Goal: Complete application form: Complete application form

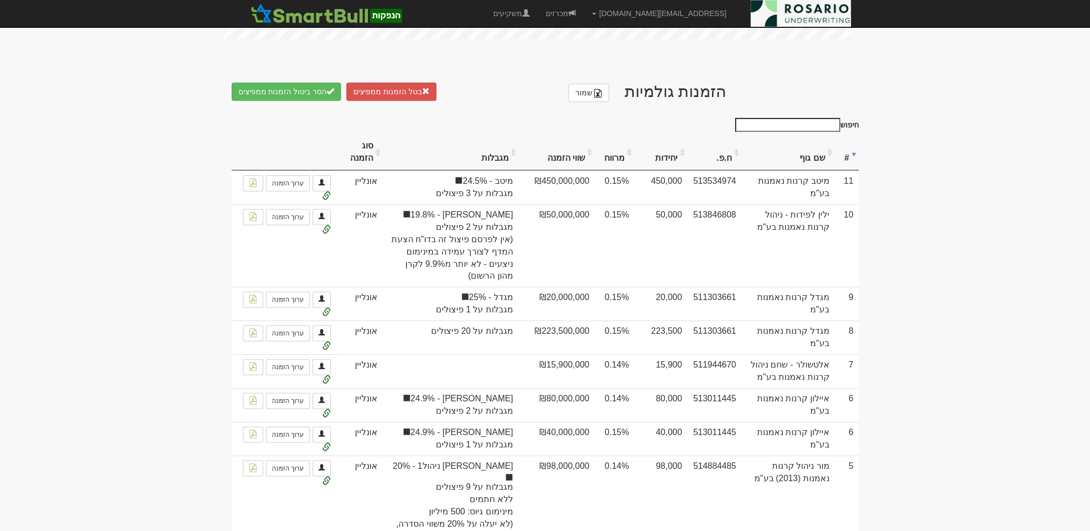
scroll to position [602, 0]
click at [923, 162] on body "[EMAIL_ADDRESS][DOMAIN_NAME] הגדרות חשבונות הנפקה תבניות הודעות קיבול X" at bounding box center [545, 102] width 1090 height 1408
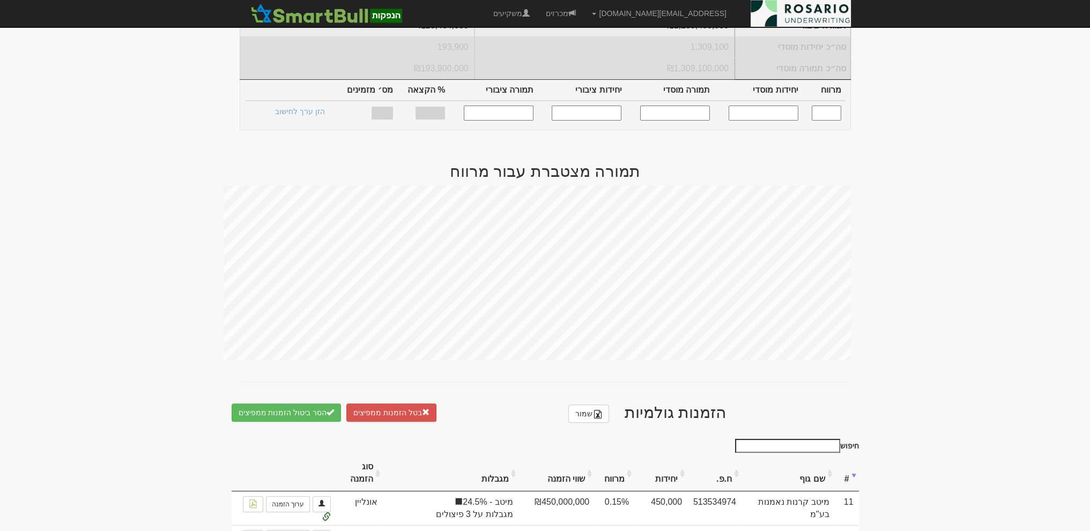
scroll to position [0, 0]
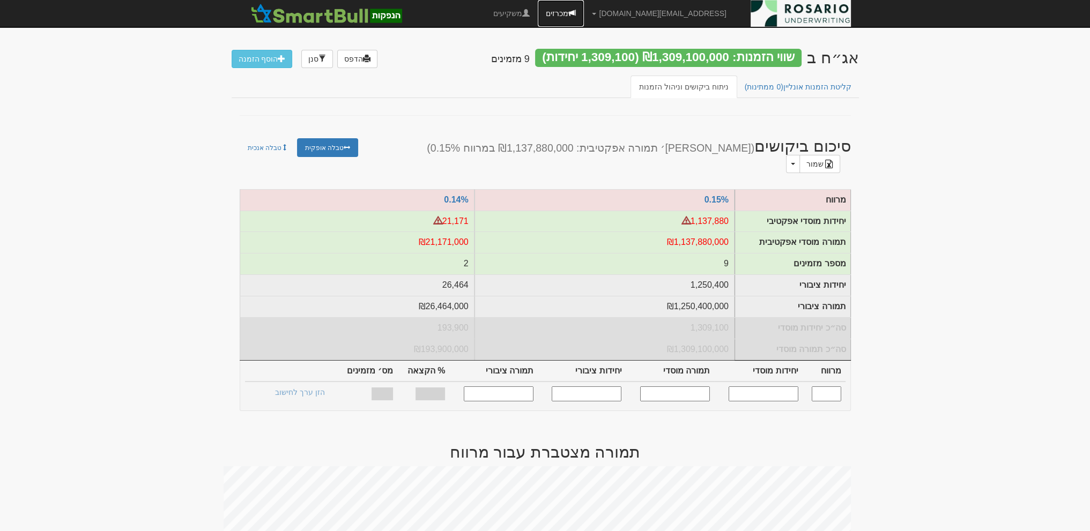
click at [584, 15] on link "מכרזים" at bounding box center [561, 13] width 46 height 27
click at [584, 10] on link "מכרזים" at bounding box center [561, 13] width 46 height 27
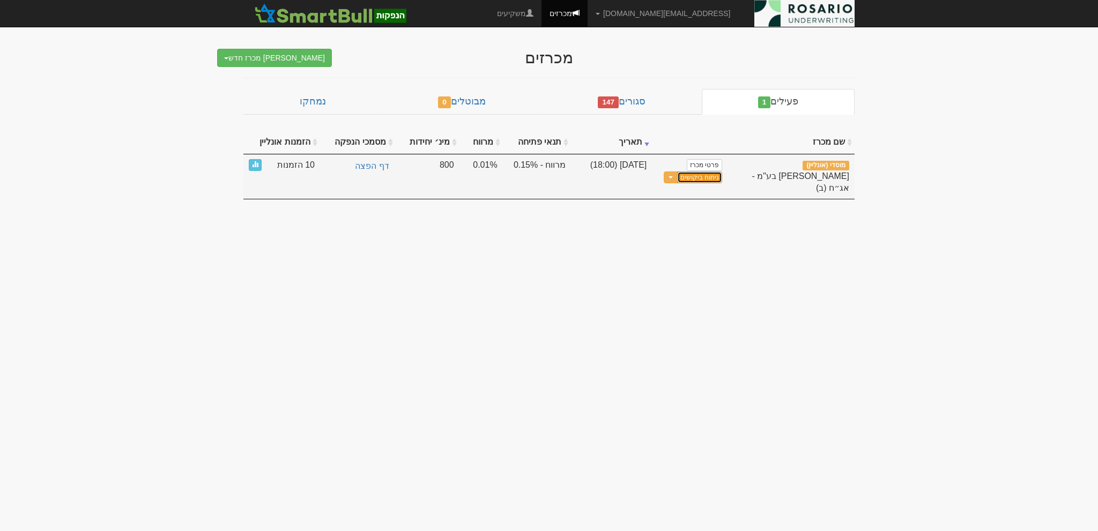
click at [710, 176] on link "ניתוח ביקושים" at bounding box center [699, 178] width 45 height 12
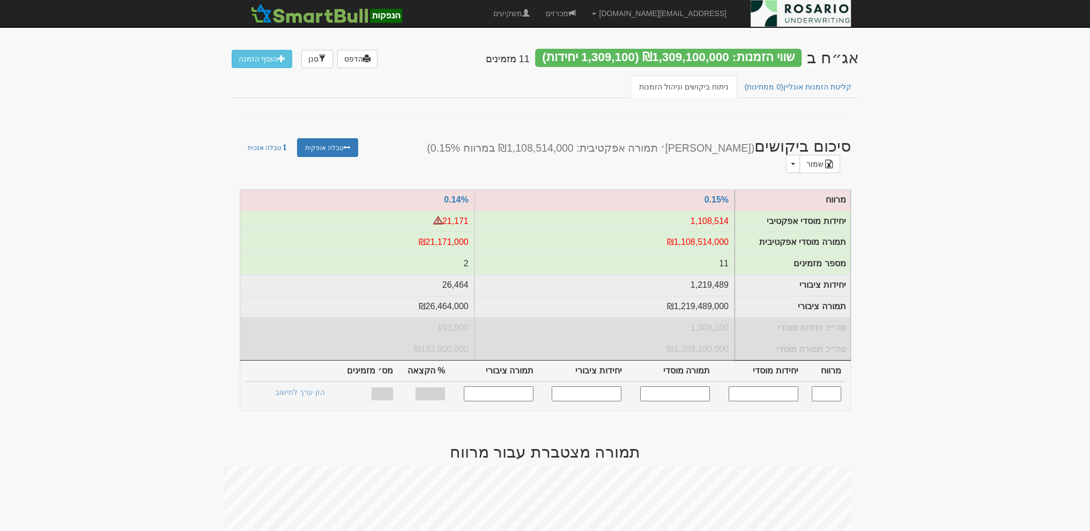
drag, startPoint x: 526, startPoint y: 61, endPoint x: 534, endPoint y: 59, distance: 7.7
click at [530, 59] on h4 "11 מזמינים" at bounding box center [508, 59] width 44 height 11
drag, startPoint x: 525, startPoint y: 61, endPoint x: 534, endPoint y: 58, distance: 9.4
click at [530, 58] on h4 "11 מזמינים" at bounding box center [508, 59] width 44 height 11
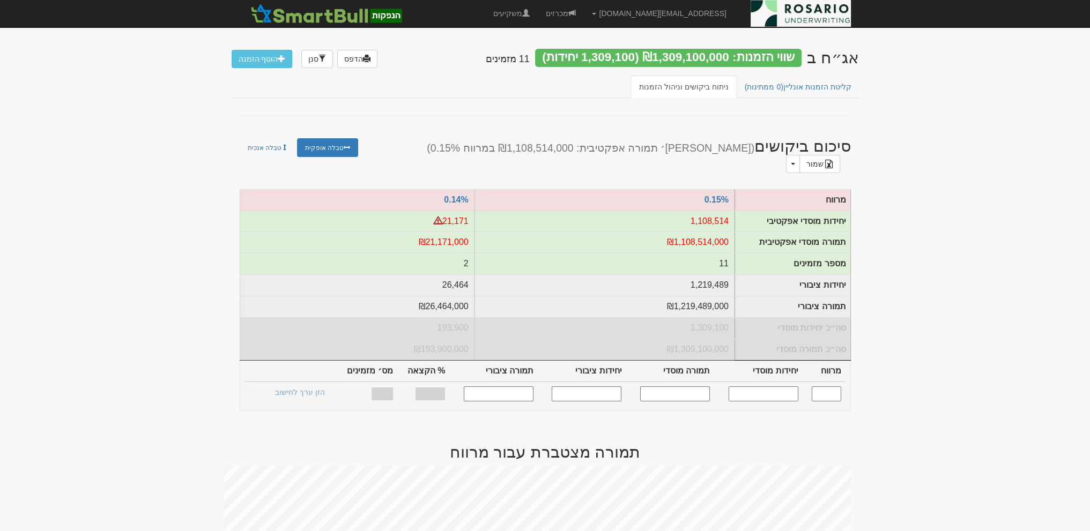
click at [530, 58] on h4 "11 מזמינים" at bounding box center [508, 59] width 44 height 11
drag, startPoint x: 526, startPoint y: 58, endPoint x: 534, endPoint y: 58, distance: 8.0
click at [530, 58] on h4 "11 מזמינים" at bounding box center [508, 59] width 44 height 11
drag, startPoint x: 527, startPoint y: 59, endPoint x: 535, endPoint y: 57, distance: 7.8
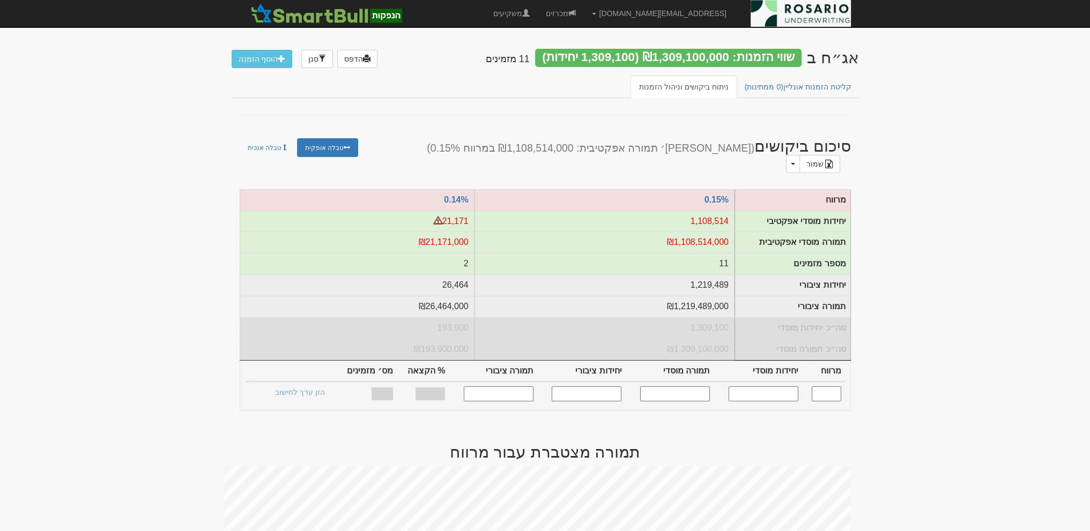
click at [530, 57] on h4 "11 מזמינים" at bounding box center [508, 59] width 44 height 11
click at [530, 59] on h4 "11 מזמינים" at bounding box center [508, 59] width 44 height 11
drag, startPoint x: 526, startPoint y: 62, endPoint x: 534, endPoint y: 59, distance: 8.5
click at [530, 59] on h4 "11 מזמינים" at bounding box center [508, 59] width 44 height 11
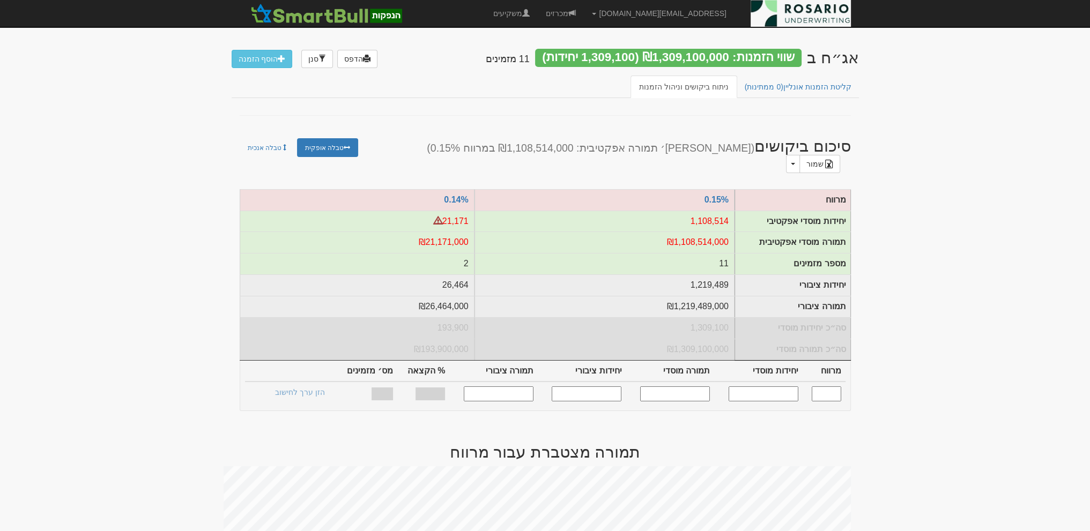
click at [530, 59] on h4 "11 מזמינים" at bounding box center [508, 59] width 44 height 11
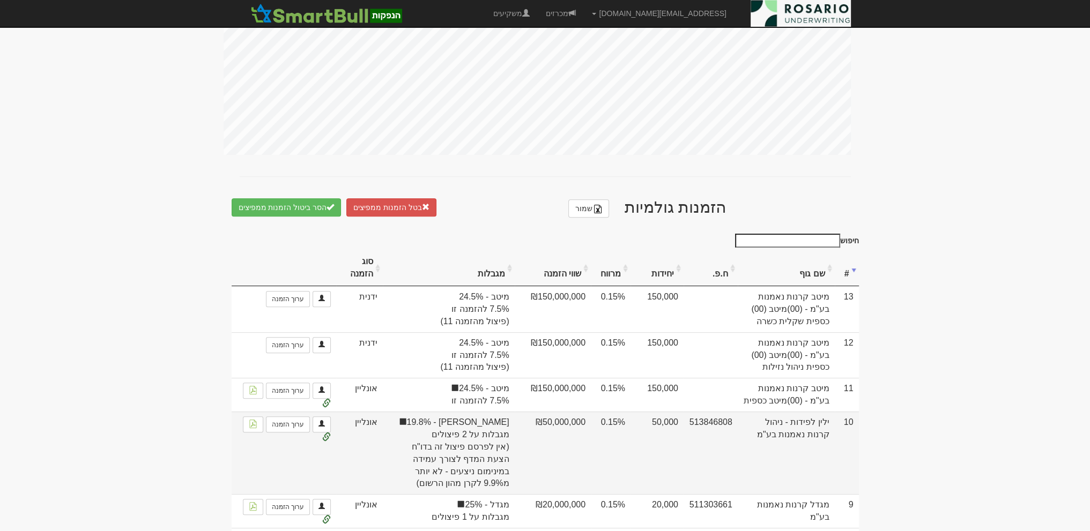
scroll to position [590, 0]
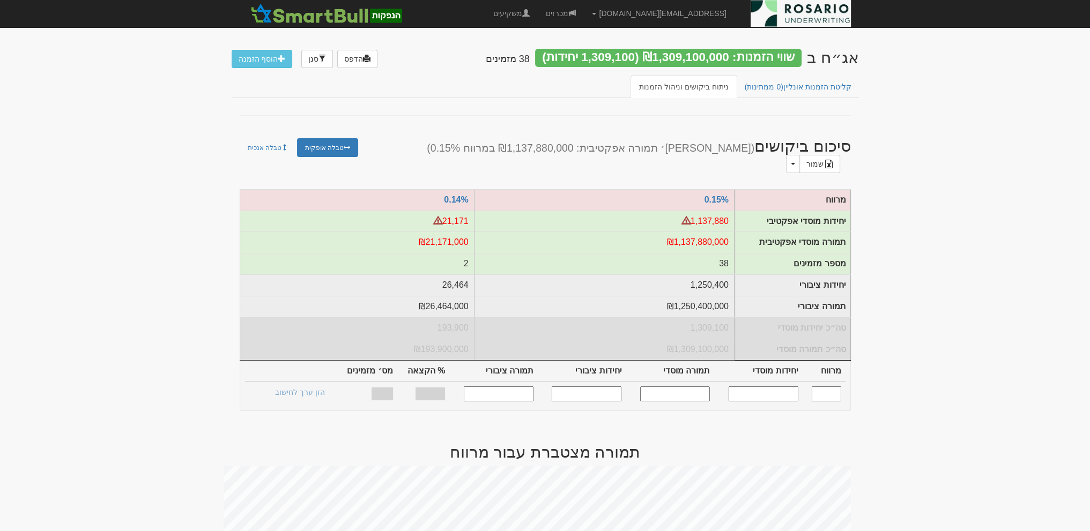
click at [584, 10] on link "מכרזים" at bounding box center [561, 13] width 46 height 27
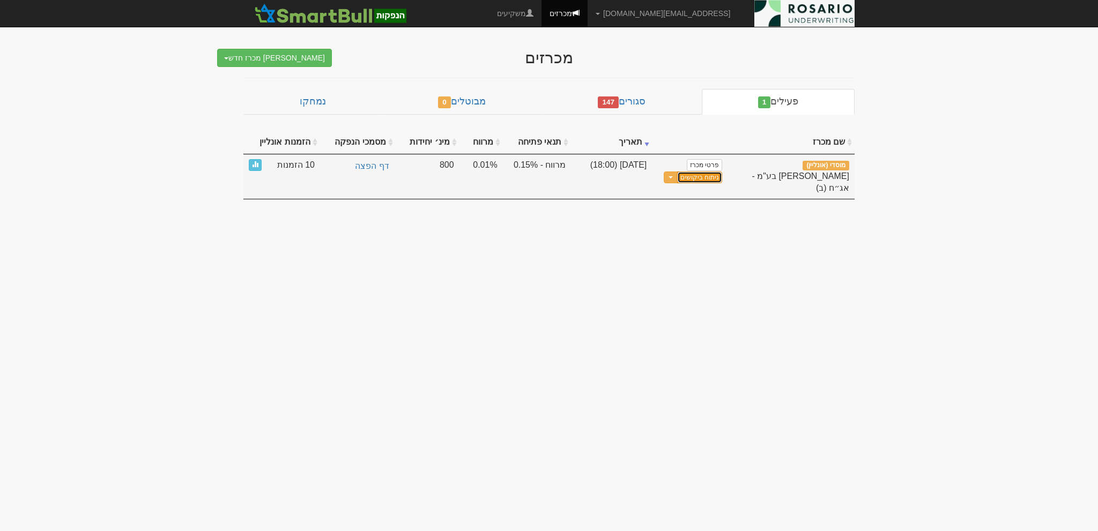
click at [695, 176] on link "ניתוח ביקושים" at bounding box center [699, 178] width 45 height 12
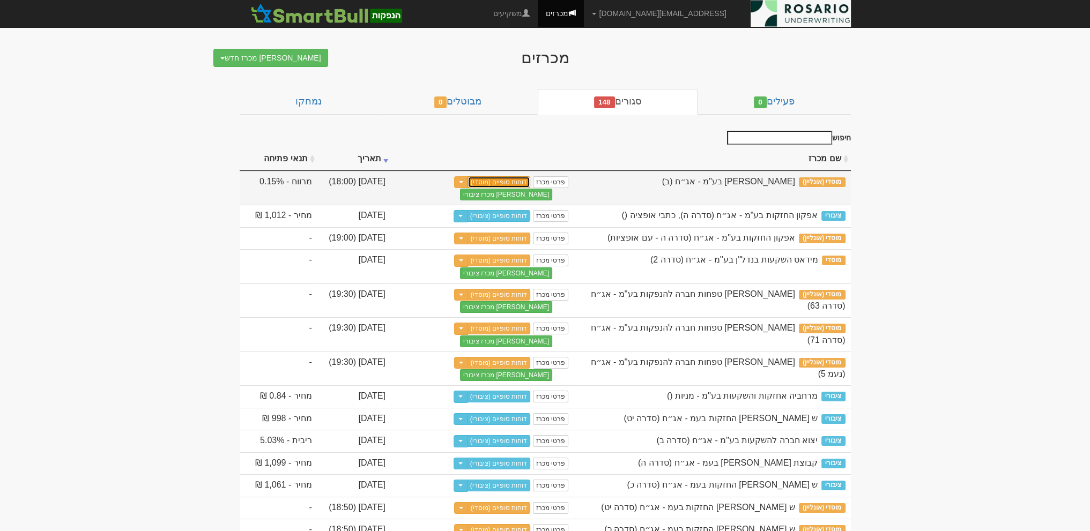
click at [493, 182] on link "דוחות סופיים (מוסדי)" at bounding box center [498, 182] width 63 height 12
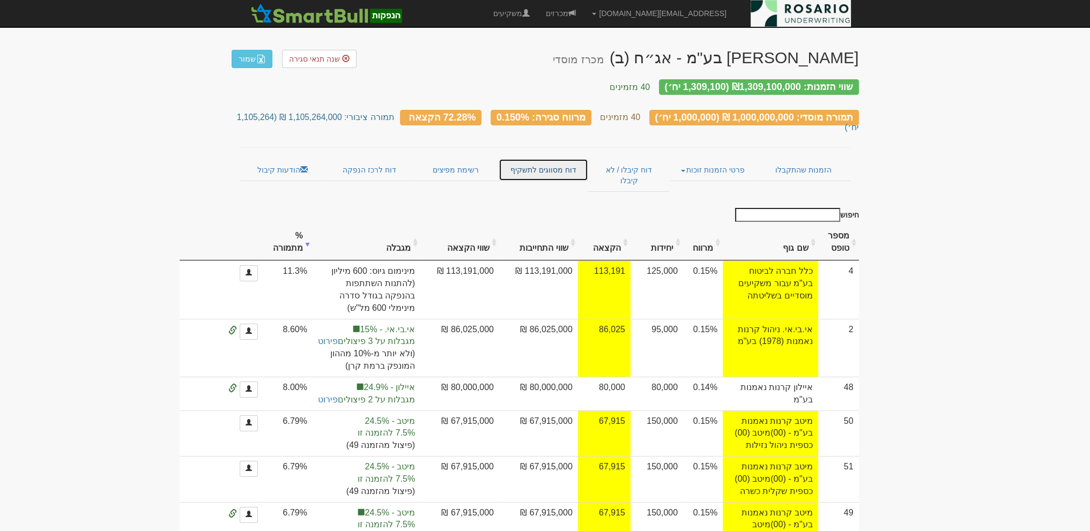
click at [527, 159] on link "דוח מסווגים לתשקיף" at bounding box center [543, 170] width 90 height 23
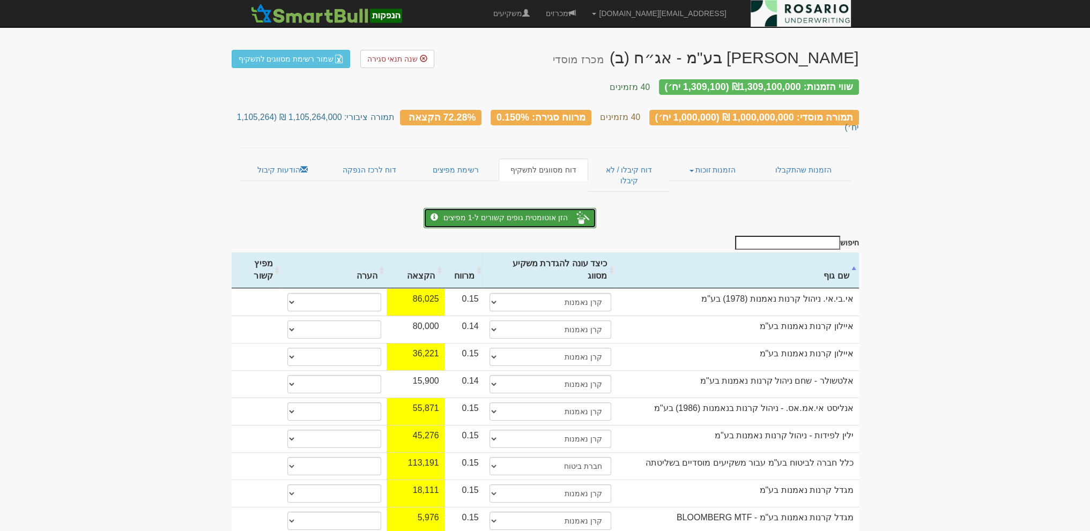
click at [512, 208] on button "הזן אוטומטית גופים קשורים ל-1 מפיצים" at bounding box center [509, 218] width 173 height 20
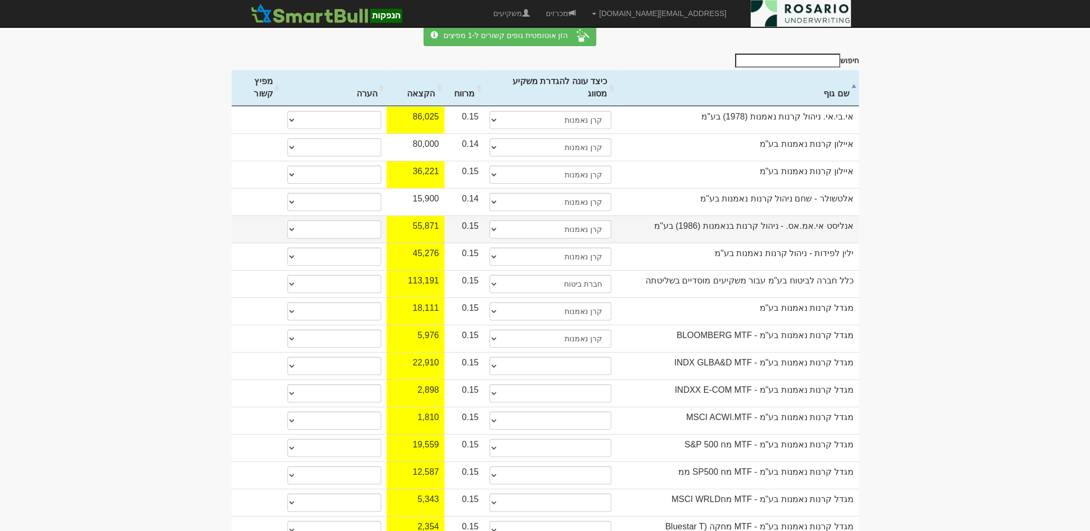
scroll to position [268, 0]
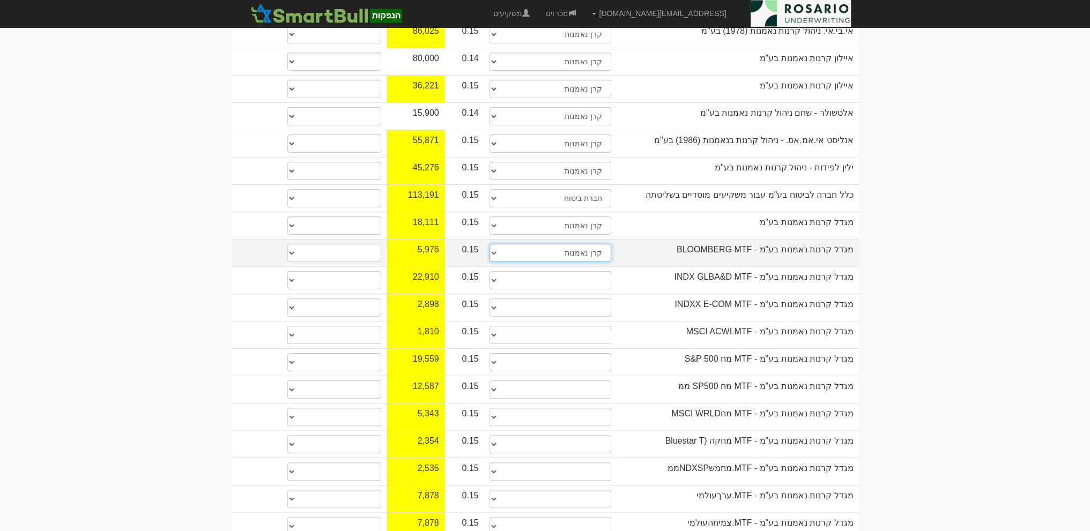
click at [536, 244] on select "תאגיד מסווג חתם / מפיץ חברת ביטוח תאגיד בעל הון של 50 מ׳ ש׳׳ח קופת גמל / קרן פנ…" at bounding box center [550, 253] width 122 height 18
click at [901, 226] on body "sea@rosario-capital.co.il הגדרות חשבונות הנפקה תבניות הודעות קיבול X" at bounding box center [545, 488] width 1090 height 1513
click at [195, 229] on body "sea@rosario-capital.co.il הגדרות חשבונות הנפקה תבניות הודעות קיבול X" at bounding box center [545, 488] width 1090 height 1513
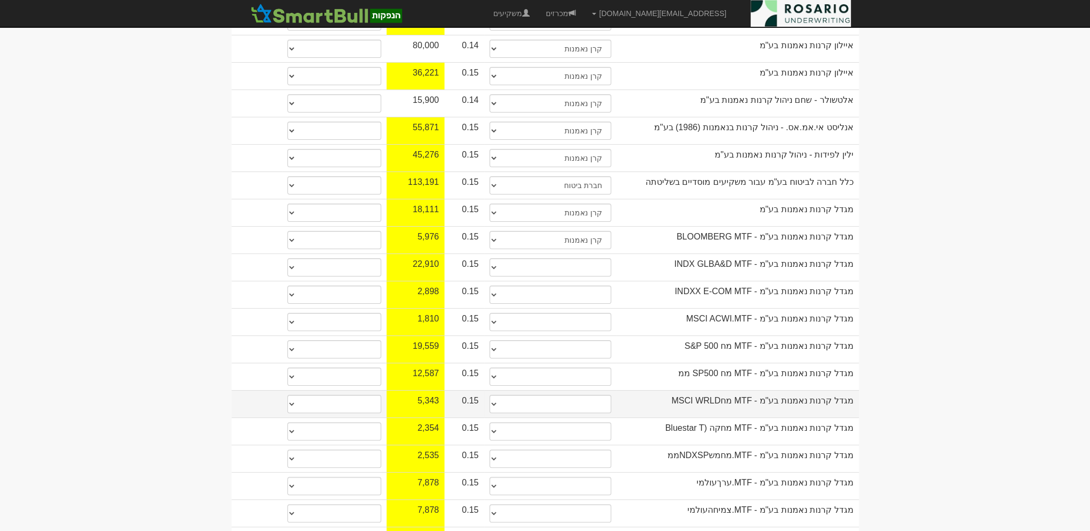
scroll to position [265, 0]
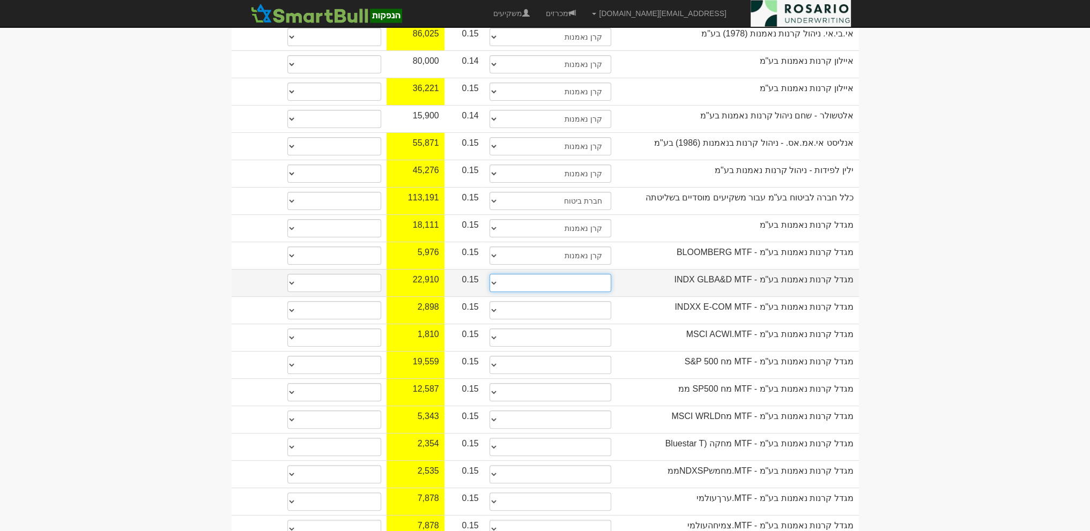
click at [534, 274] on select "תאגיד מסווג חתם / מפיץ חברת ביטוח תאגיד בעל הון של 50 מ׳ ש׳׳ח קופת גמל / קרן פנ…" at bounding box center [550, 283] width 122 height 18
click at [553, 274] on select "תאגיד מסווג חתם / מפיץ חברת ביטוח תאגיד בעל הון של 50 מ׳ ש׳׳ח קופת גמל / קרן פנ…" at bounding box center [550, 283] width 122 height 18
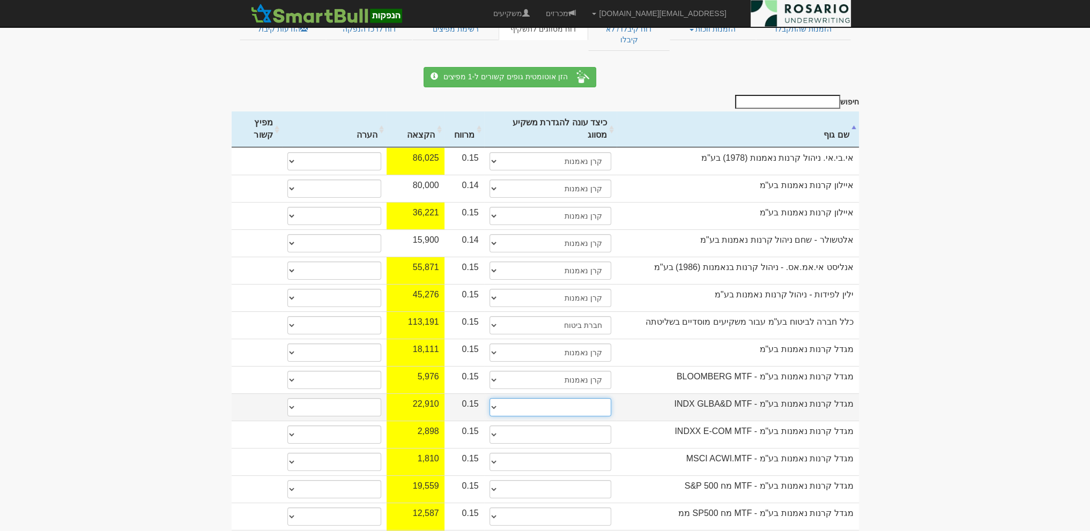
scroll to position [212, 0]
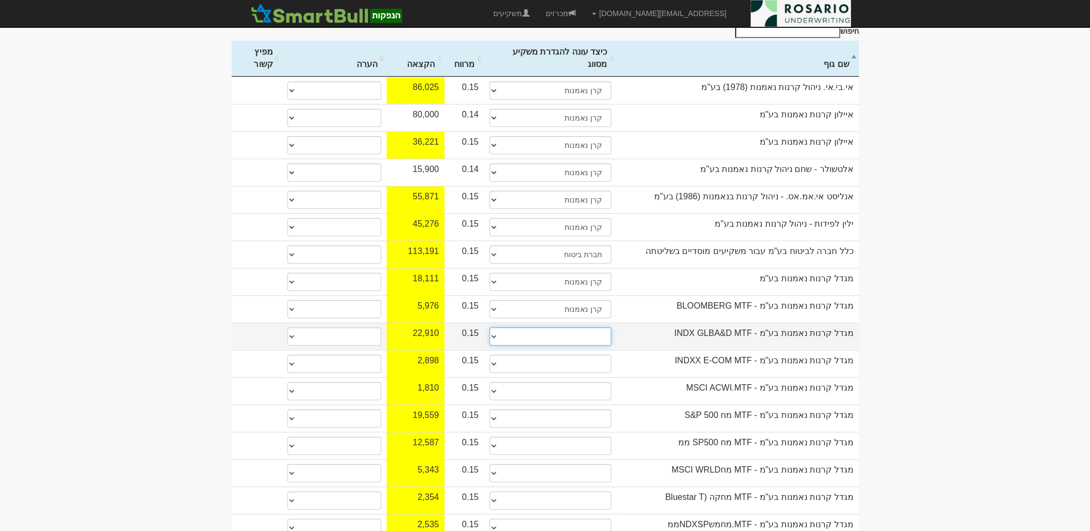
click at [506, 327] on select "תאגיד מסווג חתם / מפיץ חברת ביטוח תאגיד בעל הון של 50 מ׳ ש׳׳ח קופת גמל / קרן פנ…" at bounding box center [550, 336] width 122 height 18
select select "קרן נאמנות"
click at [489, 327] on select "תאגיד מסווג חתם / מפיץ חברת ביטוח תאגיד בעל הון של 50 מ׳ ש׳׳ח קופת גמל / קרן פנ…" at bounding box center [550, 336] width 122 height 18
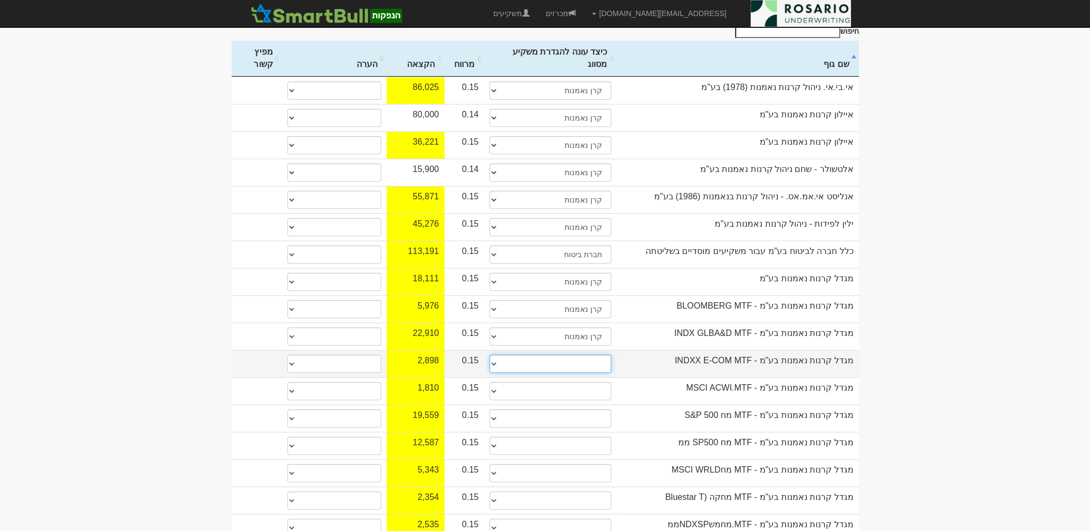
click at [564, 355] on select "תאגיד מסווג חתם / מפיץ חברת ביטוח תאגיד בעל הון של 50 מ׳ ש׳׳ח קופת גמל / קרן פנ…" at bounding box center [550, 364] width 122 height 18
select select "קרן נאמנות"
click at [489, 355] on select "תאגיד מסווג חתם / מפיץ חברת ביטוח תאגיד בעל הון של 50 מ׳ ש׳׳ח קופת גמל / קרן פנ…" at bounding box center [550, 364] width 122 height 18
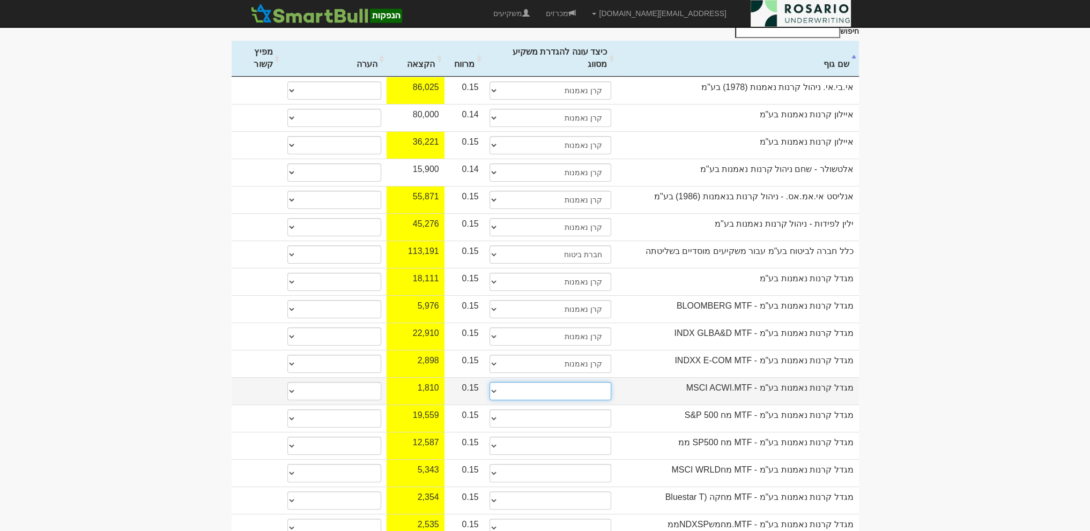
click at [556, 382] on select "תאגיד מסווג חתם / מפיץ חברת ביטוח תאגיד בעל הון של 50 מ׳ ש׳׳ח קופת גמל / קרן פנ…" at bounding box center [550, 391] width 122 height 18
select select "קרן נאמנות"
click at [489, 382] on select "תאגיד מסווג חתם / מפיץ חברת ביטוח תאגיד בעל הון של 50 מ׳ ש׳׳ח קופת גמל / קרן פנ…" at bounding box center [550, 391] width 122 height 18
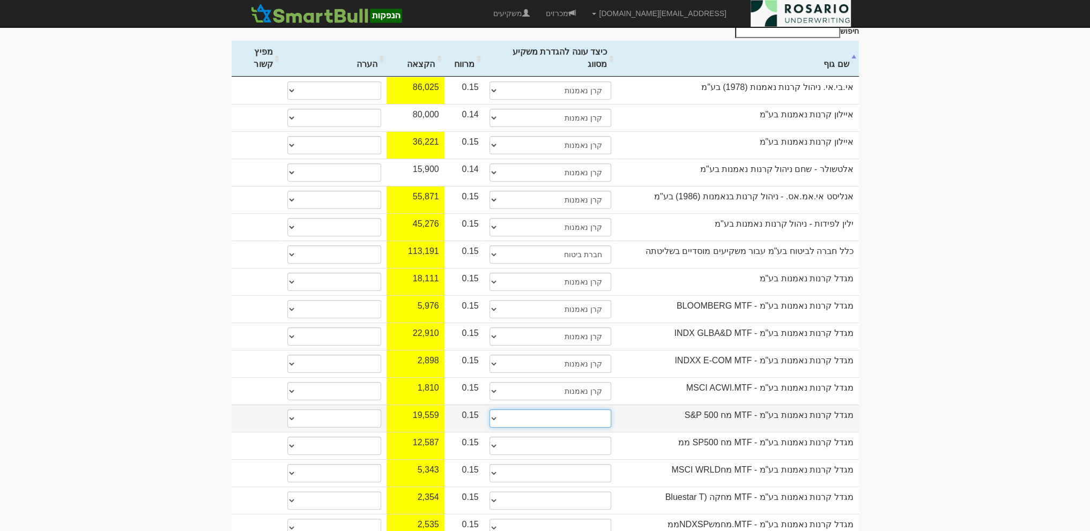
click at [553, 410] on select "תאגיד מסווג חתם / מפיץ חברת ביטוח תאגיד בעל הון של 50 מ׳ ש׳׳ח קופת גמל / קרן פנ…" at bounding box center [550, 419] width 122 height 18
select select "קרן נאמנות"
click at [489, 410] on select "תאגיד מסווג חתם / מפיץ חברת ביטוח תאגיד בעל הון של 50 מ׳ ש׳׳ח קופת גמל / קרן פנ…" at bounding box center [550, 419] width 122 height 18
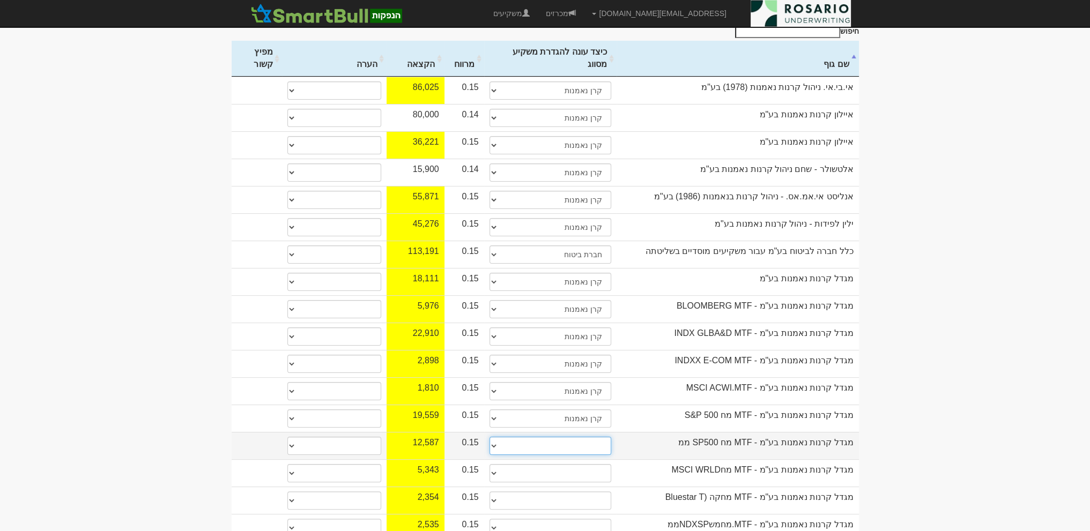
click at [539, 437] on select "תאגיד מסווג חתם / מפיץ חברת ביטוח תאגיד בעל הון של 50 מ׳ ש׳׳ח קופת גמל / קרן פנ…" at bounding box center [550, 446] width 122 height 18
select select "קרן נאמנות"
click at [489, 437] on select "תאגיד מסווג חתם / מפיץ חברת ביטוח תאגיד בעל הון של 50 מ׳ ש׳׳ח קופת גמל / קרן פנ…" at bounding box center [550, 446] width 122 height 18
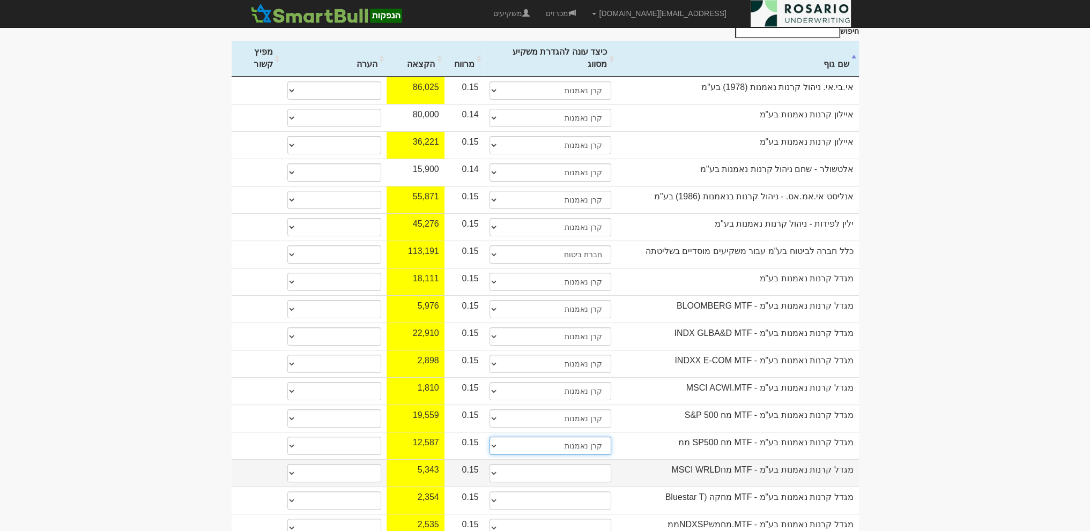
scroll to position [373, 0]
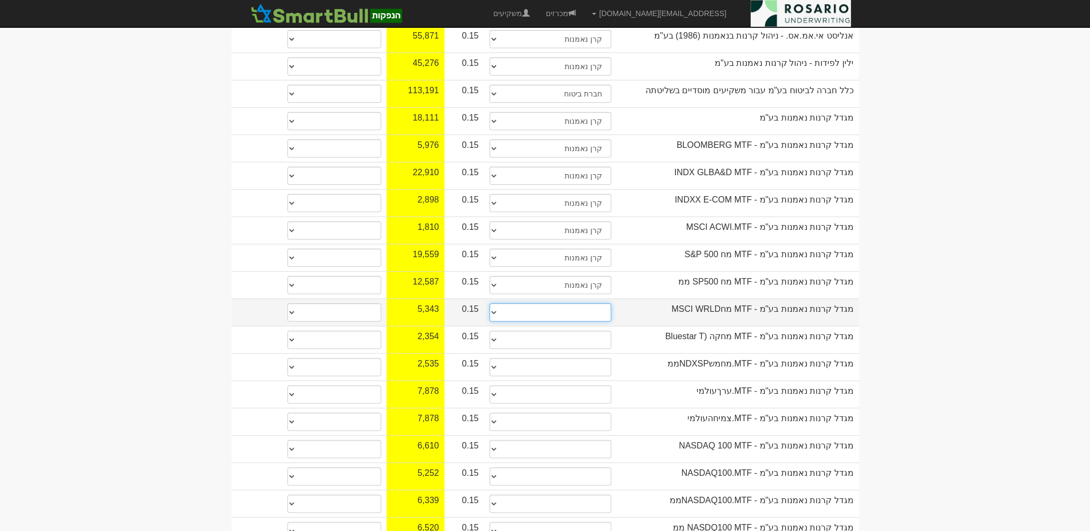
click at [554, 303] on select "תאגיד מסווג חתם / מפיץ חברת ביטוח תאגיד בעל הון של 50 מ׳ ש׳׳ח קופת גמל / קרן פנ…" at bounding box center [550, 312] width 122 height 18
select select "קרן נאמנות"
click at [489, 303] on select "תאגיד מסווג חתם / מפיץ חברת ביטוח תאגיד בעל הון של 50 מ׳ ש׳׳ח קופת גמל / קרן פנ…" at bounding box center [550, 312] width 122 height 18
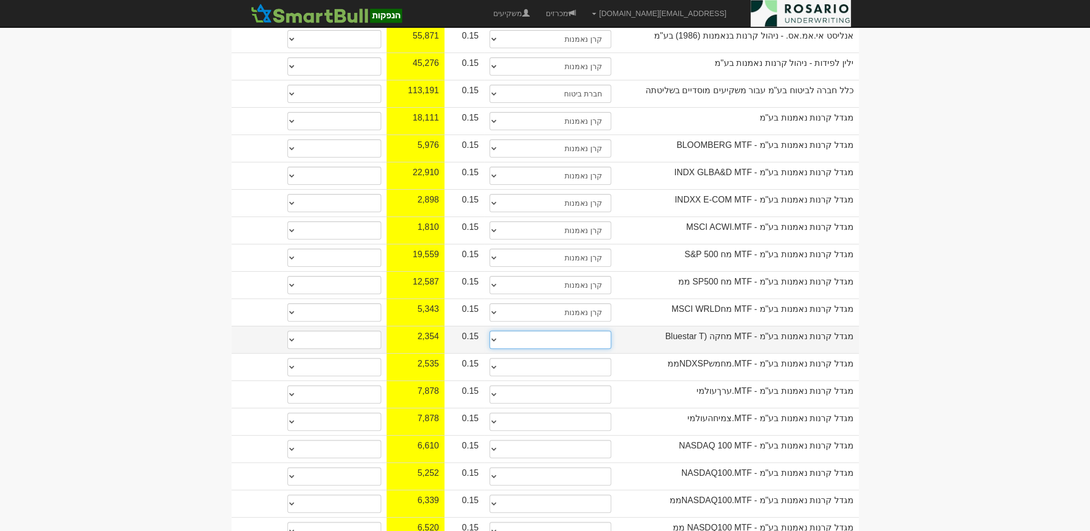
click at [571, 331] on select "תאגיד מסווג חתם / מפיץ חברת ביטוח תאגיד בעל הון של 50 מ׳ ש׳׳ח קופת גמל / קרן פנ…" at bounding box center [550, 340] width 122 height 18
select select "קרן נאמנות"
click at [489, 331] on select "תאגיד מסווג חתם / מפיץ חברת ביטוח תאגיד בעל הון של 50 מ׳ ש׳׳ח קופת גמל / קרן פנ…" at bounding box center [550, 340] width 122 height 18
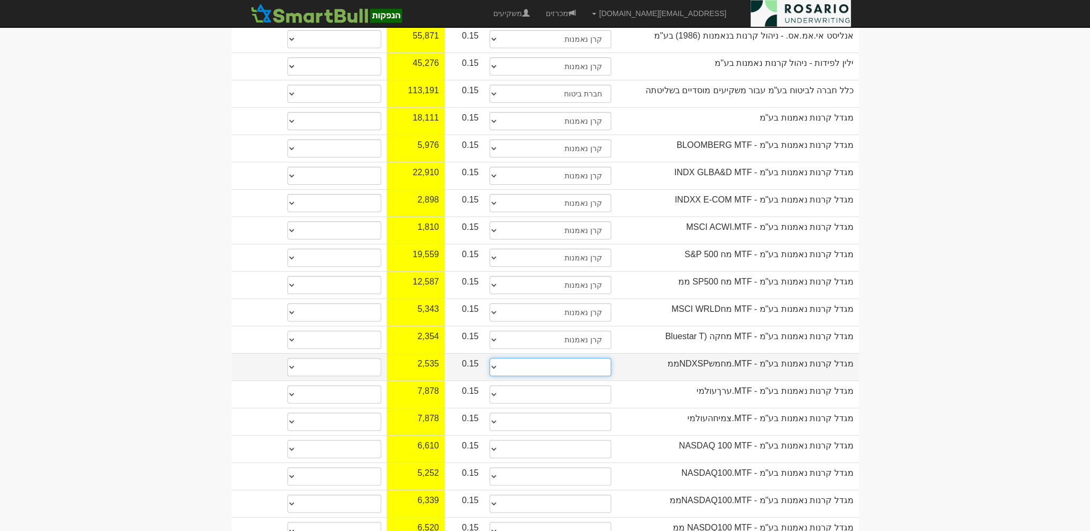
click at [570, 358] on select "תאגיד מסווג חתם / מפיץ חברת ביטוח תאגיד בעל הון של 50 מ׳ ש׳׳ח קופת גמל / קרן פנ…" at bounding box center [550, 367] width 122 height 18
select select "קרן נאמנות"
click at [489, 358] on select "תאגיד מסווג חתם / מפיץ חברת ביטוח תאגיד בעל הון של 50 מ׳ ש׳׳ח קופת גמל / קרן פנ…" at bounding box center [550, 367] width 122 height 18
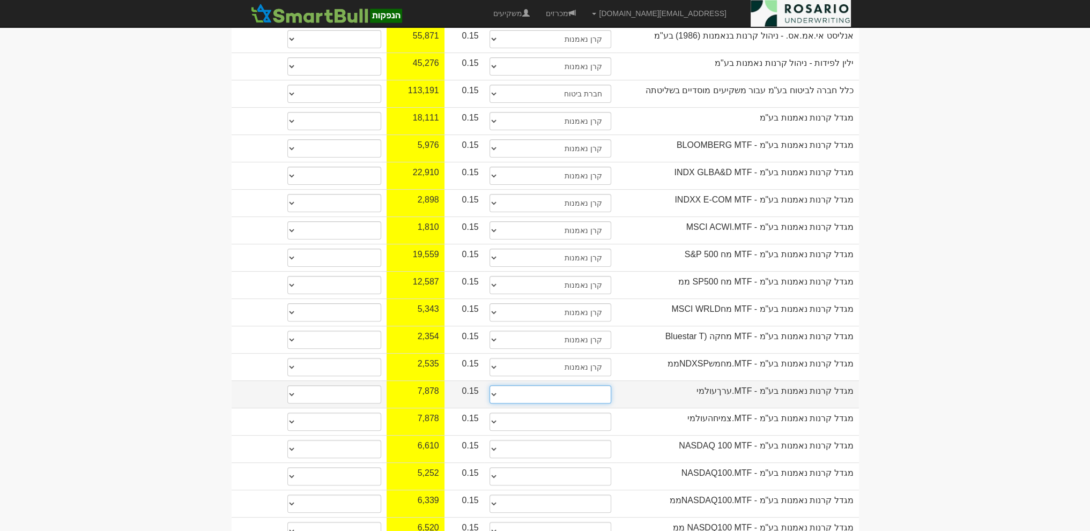
click at [559, 385] on select "תאגיד מסווג חתם / מפיץ חברת ביטוח תאגיד בעל הון של 50 מ׳ ש׳׳ח קופת גמל / קרן פנ…" at bounding box center [550, 394] width 122 height 18
select select "קרן נאמנות"
click at [489, 385] on select "תאגיד מסווג חתם / מפיץ חברת ביטוח תאגיד בעל הון של 50 מ׳ ש׳׳ח קופת גמל / קרן פנ…" at bounding box center [550, 394] width 122 height 18
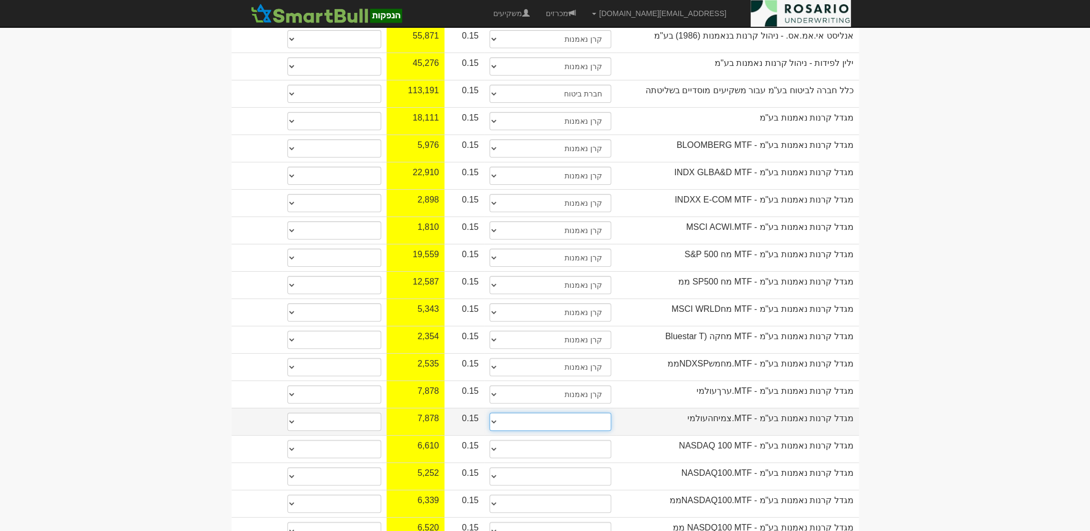
click at [559, 413] on select "תאגיד מסווג חתם / מפיץ חברת ביטוח תאגיד בעל הון של 50 מ׳ ש׳׳ח קופת גמל / קרן פנ…" at bounding box center [550, 422] width 122 height 18
select select "קרן נאמנות"
click at [489, 413] on select "תאגיד מסווג חתם / מפיץ חברת ביטוח תאגיד בעל הון של 50 מ׳ ש׳׳ח קופת גמל / קרן פנ…" at bounding box center [550, 422] width 122 height 18
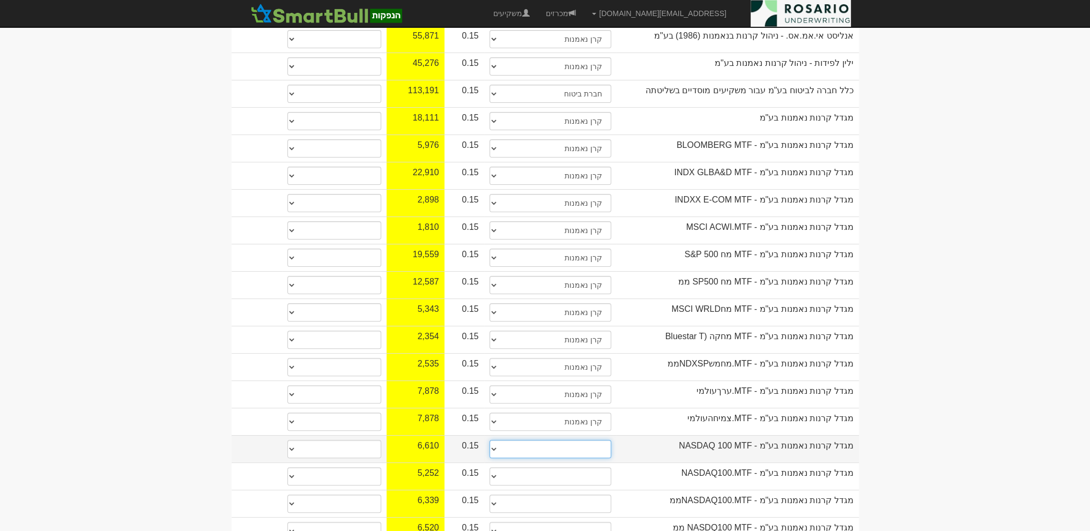
click at [549, 440] on select "תאגיד מסווג חתם / מפיץ חברת ביטוח תאגיד בעל הון של 50 מ׳ ש׳׳ח קופת גמל / קרן פנ…" at bounding box center [550, 449] width 122 height 18
select select "קרן נאמנות"
click at [489, 440] on select "תאגיד מסווג חתם / מפיץ חברת ביטוח תאגיד בעל הון של 50 מ׳ ש׳׳ח קופת גמל / קרן פנ…" at bounding box center [550, 449] width 122 height 18
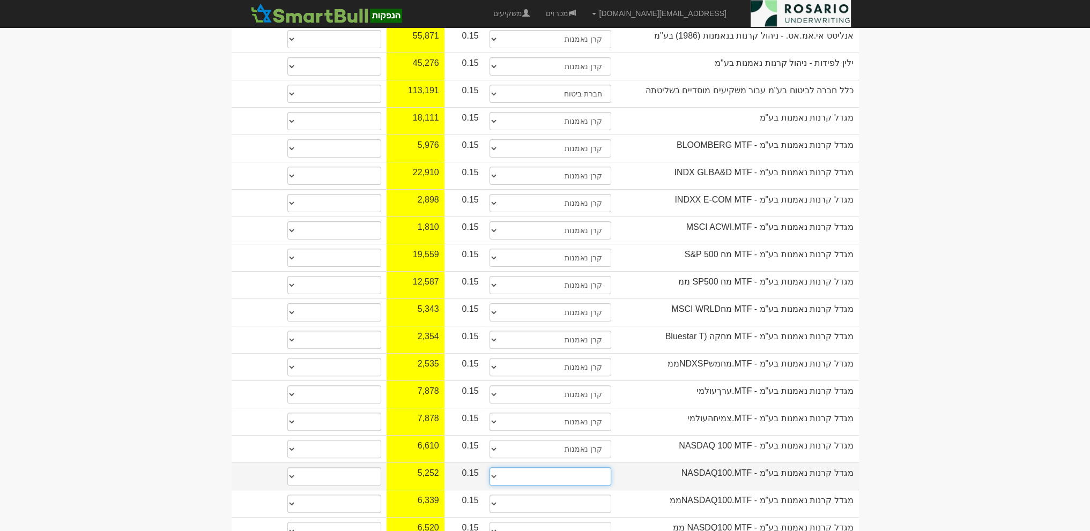
click at [564, 467] on select "תאגיד מסווג חתם / מפיץ חברת ביטוח תאגיד בעל הון של 50 מ׳ ש׳׳ח קופת גמל / קרן פנ…" at bounding box center [550, 476] width 122 height 18
select select "קרן נאמנות"
click at [489, 467] on select "תאגיד מסווג חתם / מפיץ חברת ביטוח תאגיד בעל הון של 50 מ׳ ש׳׳ח קופת גמל / קרן פנ…" at bounding box center [550, 476] width 122 height 18
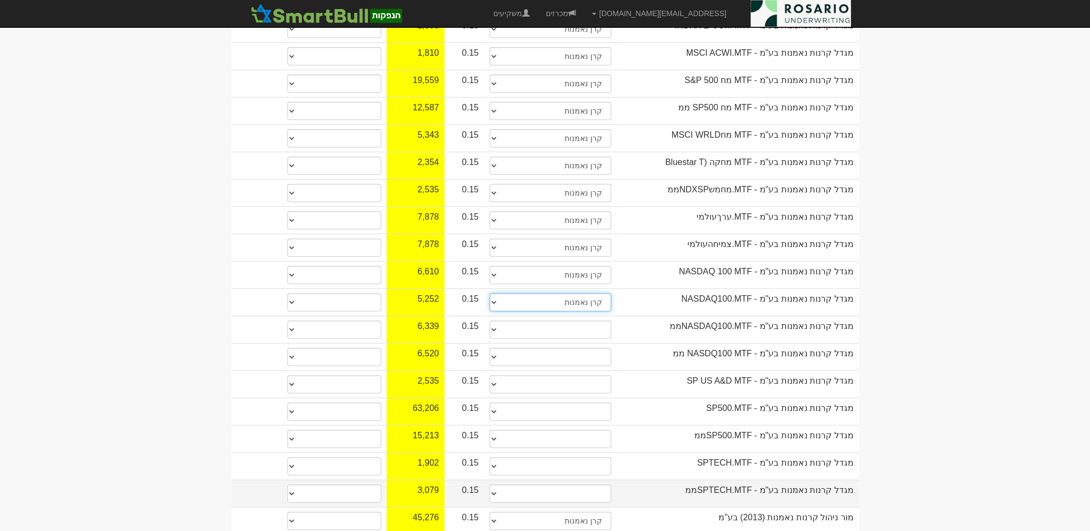
scroll to position [587, 0]
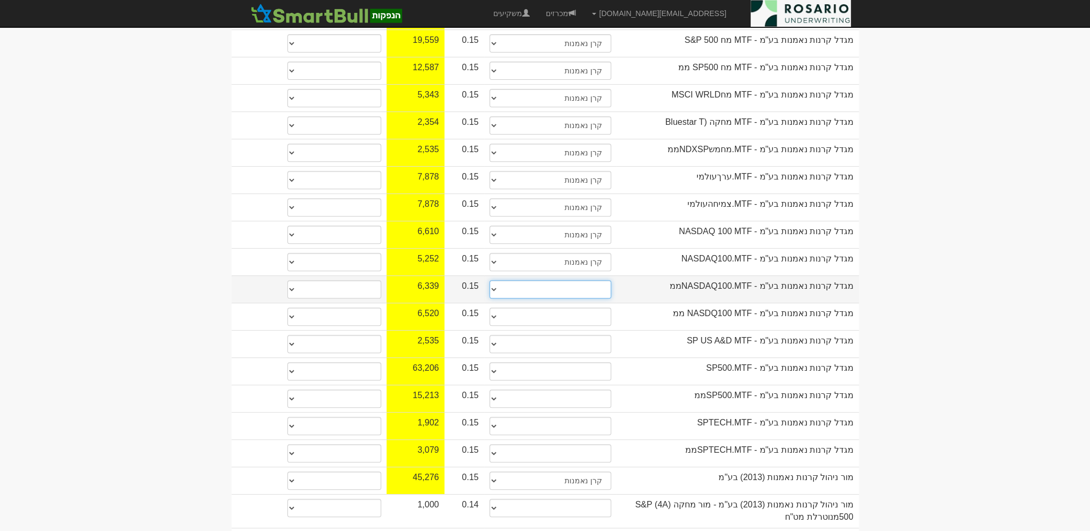
click at [550, 280] on select "תאגיד מסווג חתם / מפיץ חברת ביטוח תאגיד בעל הון של 50 מ׳ ש׳׳ח קופת גמל / קרן פנ…" at bounding box center [550, 289] width 122 height 18
select select "קרן נאמנות"
click at [489, 280] on select "תאגיד מסווג חתם / מפיץ חברת ביטוח תאגיד בעל הון של 50 מ׳ ש׳׳ח קופת גמל / קרן פנ…" at bounding box center [550, 289] width 122 height 18
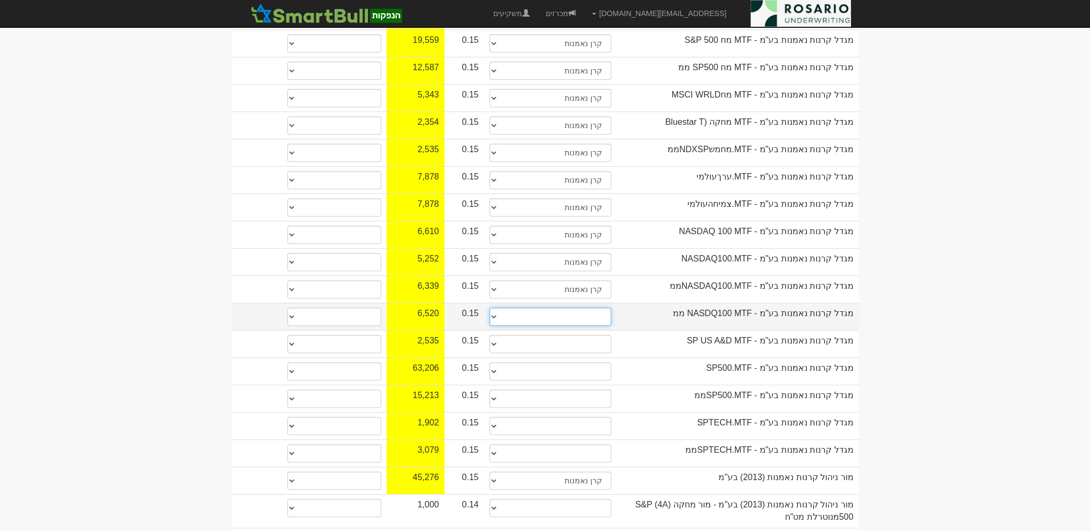
click at [560, 308] on select "תאגיד מסווג חתם / מפיץ חברת ביטוח תאגיד בעל הון של 50 מ׳ ש׳׳ח קופת גמל / קרן פנ…" at bounding box center [550, 317] width 122 height 18
select select "קרן נאמנות"
click at [489, 308] on select "תאגיד מסווג חתם / מפיץ חברת ביטוח תאגיד בעל הון של 50 מ׳ ש׳׳ח קופת גמל / קרן פנ…" at bounding box center [550, 317] width 122 height 18
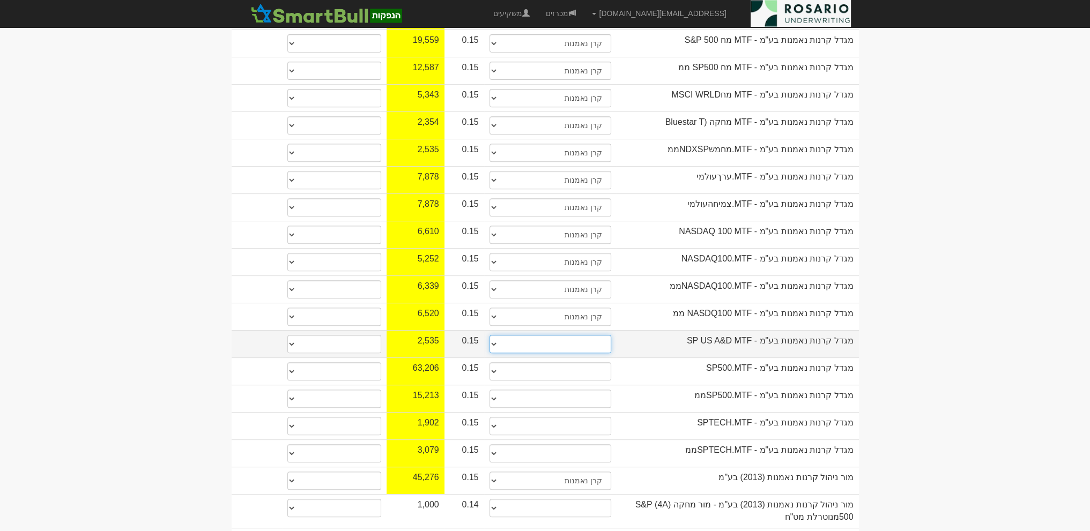
click at [530, 335] on select "תאגיד מסווג חתם / מפיץ חברת ביטוח תאגיד בעל הון של 50 מ׳ ש׳׳ח קופת גמל / קרן פנ…" at bounding box center [550, 344] width 122 height 18
select select "קרן נאמנות"
click at [489, 335] on select "תאגיד מסווג חתם / מפיץ חברת ביטוח תאגיד בעל הון של 50 מ׳ ש׳׳ח קופת גמל / קרן פנ…" at bounding box center [550, 344] width 122 height 18
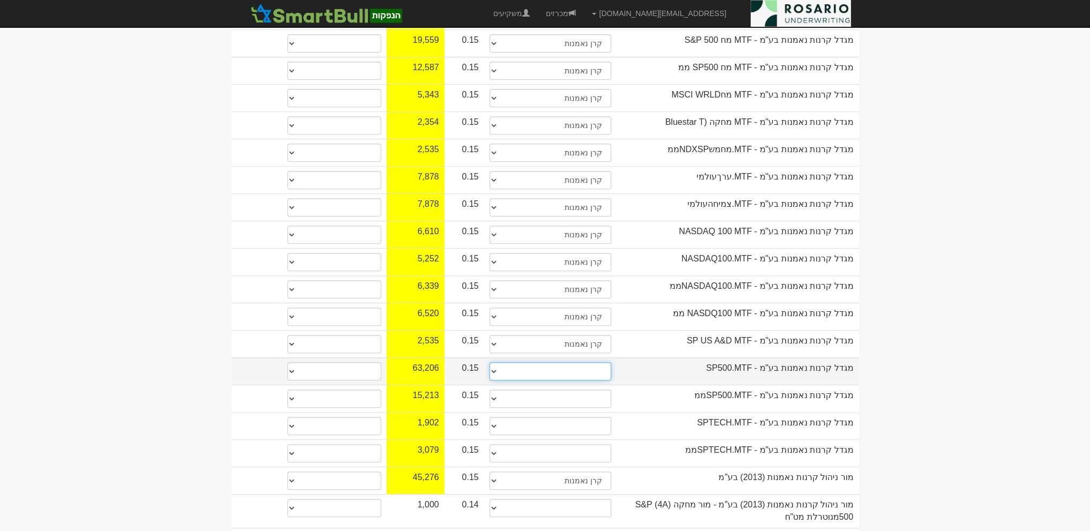
click at [520, 362] on select "תאגיד מסווג חתם / מפיץ חברת ביטוח תאגיד בעל הון של 50 מ׳ ש׳׳ח קופת גמל / קרן פנ…" at bounding box center [550, 371] width 122 height 18
select select "קרן נאמנות"
click at [489, 362] on select "תאגיד מסווג חתם / מפיץ חברת ביטוח תאגיד בעל הון של 50 מ׳ ש׳׳ח קופת גמל / קרן פנ…" at bounding box center [550, 371] width 122 height 18
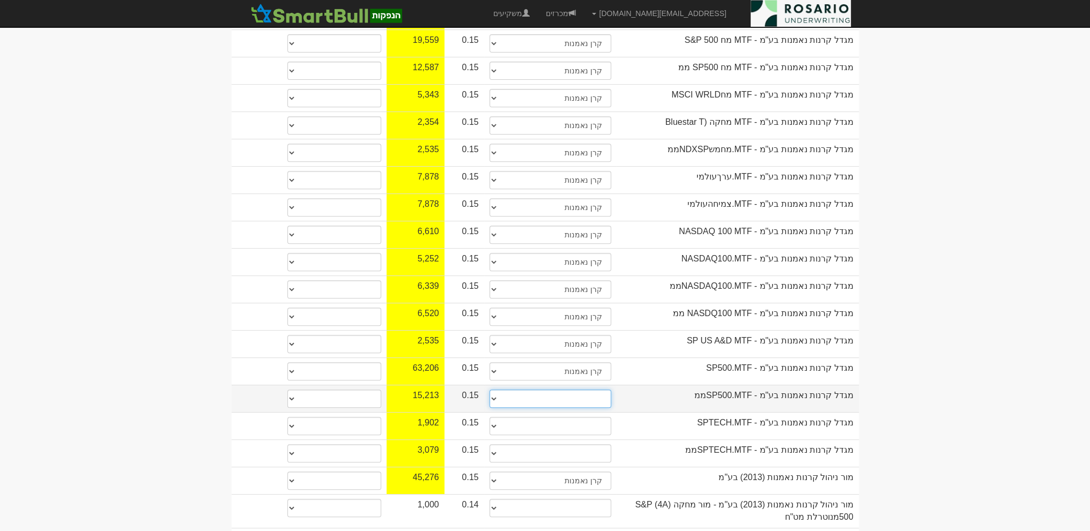
click at [546, 390] on select "תאגיד מסווג חתם / מפיץ חברת ביטוח תאגיד בעל הון של 50 מ׳ ש׳׳ח קופת גמל / קרן פנ…" at bounding box center [550, 399] width 122 height 18
select select "קרן נאמנות"
click at [489, 390] on select "תאגיד מסווג חתם / מפיץ חברת ביטוח תאגיד בעל הון של 50 מ׳ ש׳׳ח קופת גמל / קרן פנ…" at bounding box center [550, 399] width 122 height 18
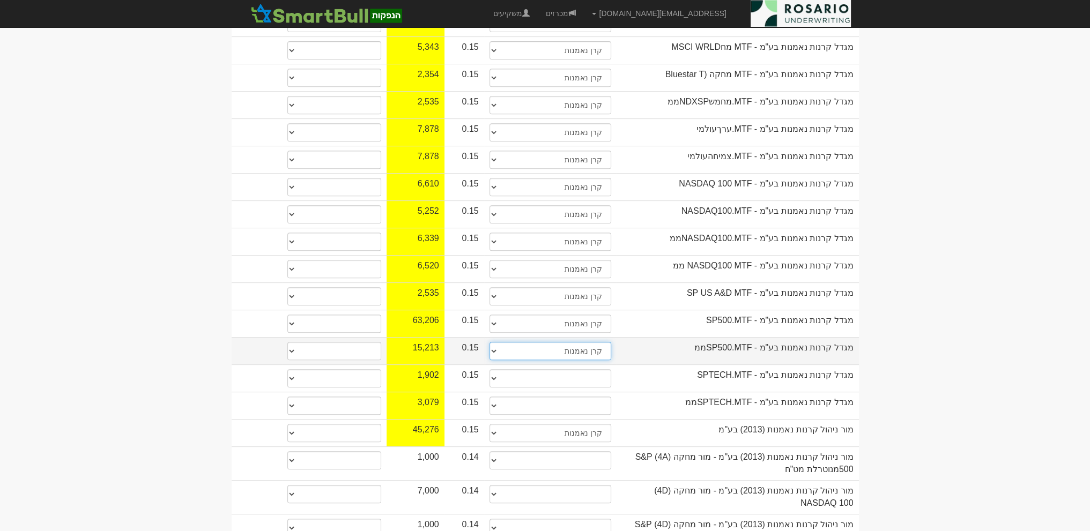
scroll to position [720, 0]
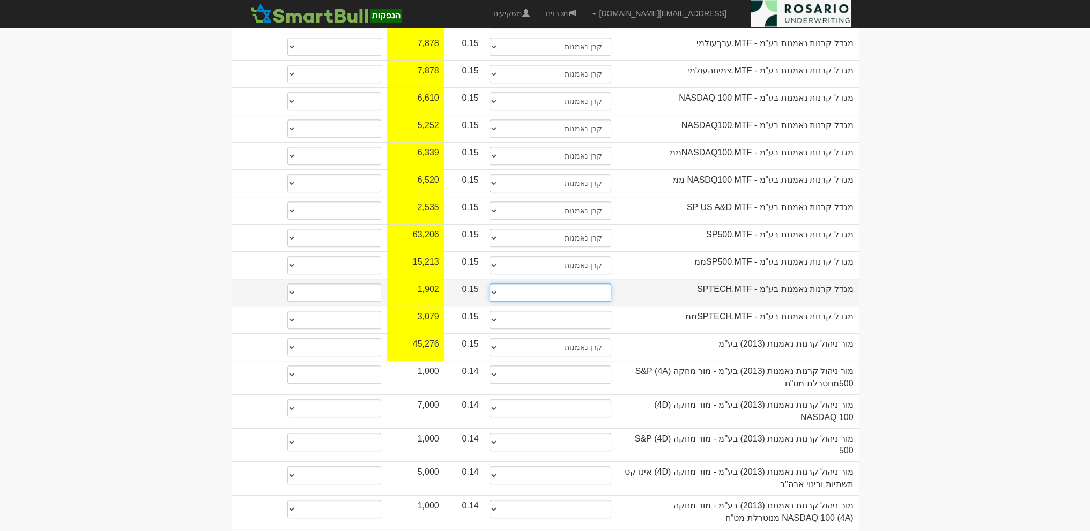
click at [553, 284] on select "תאגיד מסווג חתם / מפיץ חברת ביטוח תאגיד בעל הון של 50 מ׳ ש׳׳ח קופת גמל / קרן פנ…" at bounding box center [550, 293] width 122 height 18
select select "קרן נאמנות"
click at [489, 284] on select "תאגיד מסווג חתם / מפיץ חברת ביטוח תאגיד בעל הון של 50 מ׳ ש׳׳ח קופת גמל / קרן פנ…" at bounding box center [550, 293] width 122 height 18
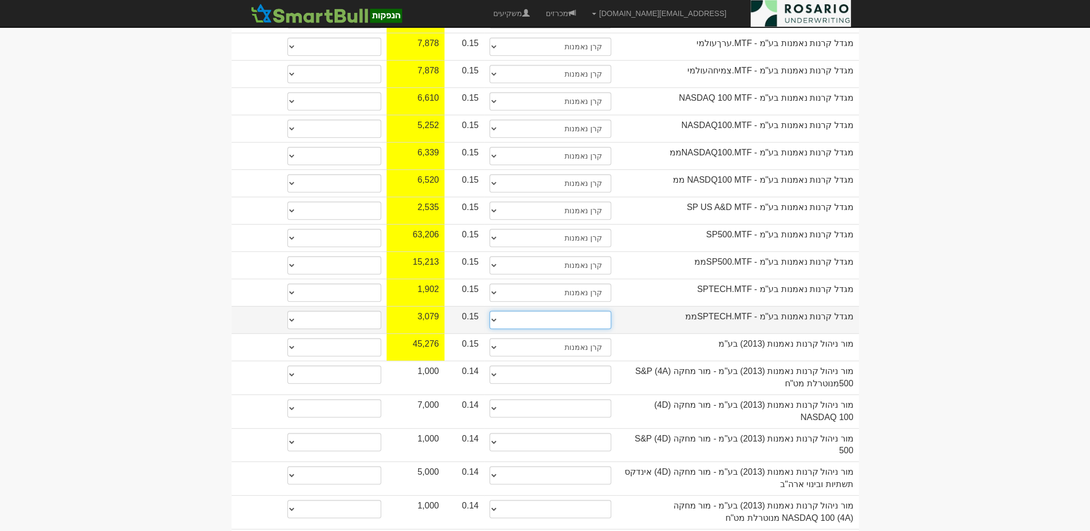
click at [545, 311] on select "תאגיד מסווג חתם / מפיץ חברת ביטוח תאגיד בעל הון של 50 מ׳ ש׳׳ח קופת גמל / קרן פנ…" at bounding box center [550, 320] width 122 height 18
select select "קרן נאמנות"
click at [489, 311] on select "תאגיד מסווג חתם / מפיץ חברת ביטוח תאגיד בעל הון של 50 מ׳ ש׳׳ח קופת גמל / קרן פנ…" at bounding box center [550, 320] width 122 height 18
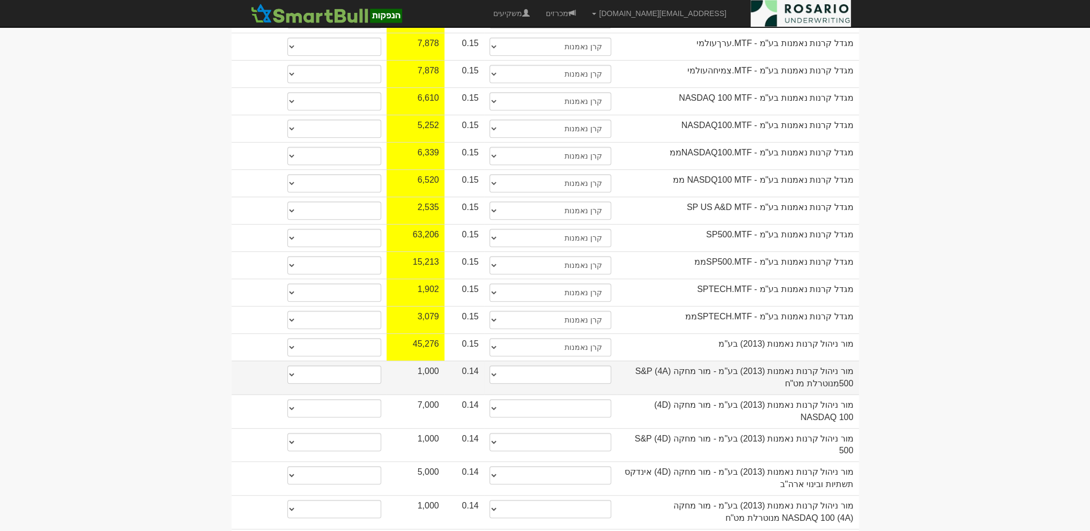
click at [550, 361] on td "תאגיד מסווג חתם / מפיץ חברת ביטוח תאגיד בעל הון של 50 מ׳ ש׳׳ח קופת גמל / קרן פנ…" at bounding box center [550, 378] width 133 height 34
click at [556, 366] on select "תאגיד מסווג חתם / מפיץ חברת ביטוח תאגיד בעל הון של 50 מ׳ ש׳׳ח קופת גמל / קרן פנ…" at bounding box center [550, 375] width 122 height 18
select select "קרן נאמנות"
click at [489, 366] on select "תאגיד מסווג חתם / מפיץ חברת ביטוח תאגיד בעל הון של 50 מ׳ ש׳׳ח קופת גמל / קרן פנ…" at bounding box center [550, 375] width 122 height 18
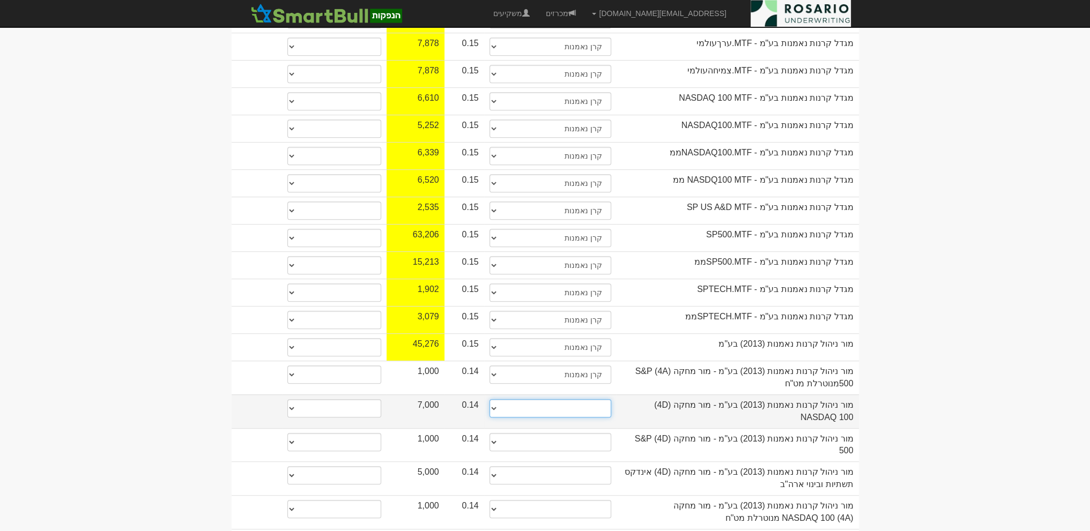
click at [575, 399] on select "תאגיד מסווג חתם / מפיץ חברת ביטוח תאגיד בעל הון של 50 מ׳ ש׳׳ח קופת גמל / קרן פנ…" at bounding box center [550, 408] width 122 height 18
select select "קרן נאמנות"
click at [489, 399] on select "תאגיד מסווג חתם / מפיץ חברת ביטוח תאגיד בעל הון של 50 מ׳ ש׳׳ח קופת גמל / קרן פנ…" at bounding box center [550, 408] width 122 height 18
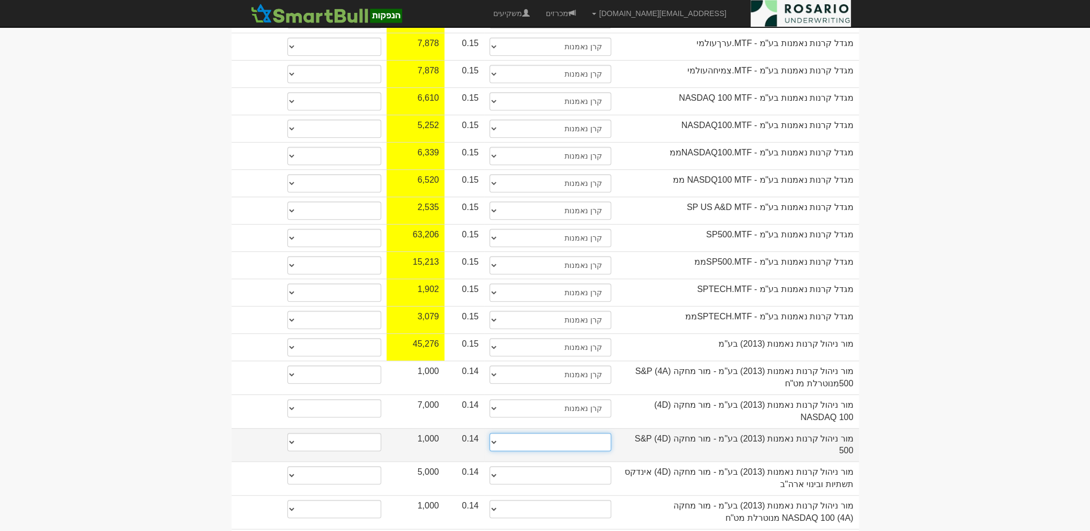
click at [545, 433] on select "תאגיד מסווג חתם / מפיץ חברת ביטוח תאגיד בעל הון של 50 מ׳ ש׳׳ח קופת גמל / קרן פנ…" at bounding box center [550, 442] width 122 height 18
select select "קרן נאמנות"
click at [489, 433] on select "תאגיד מסווג חתם / מפיץ חברת ביטוח תאגיד בעל הון של 50 מ׳ ש׳׳ח קופת גמל / קרן פנ…" at bounding box center [550, 442] width 122 height 18
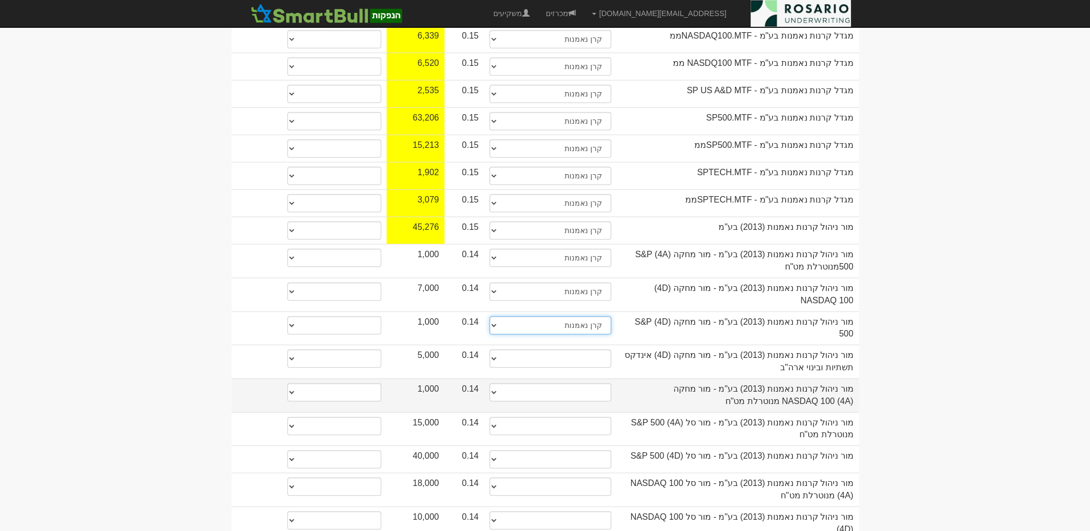
scroll to position [841, 0]
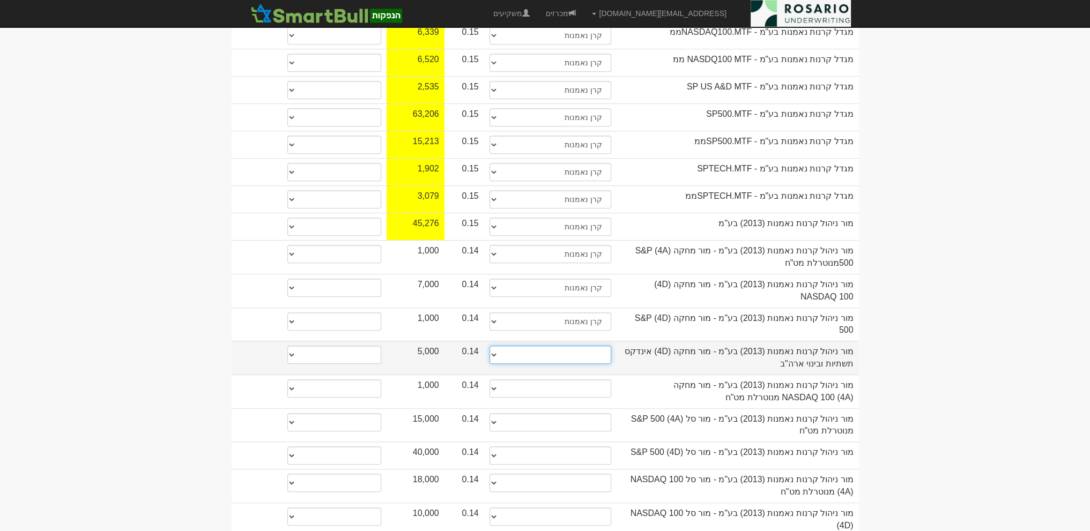
click at [545, 346] on select "תאגיד מסווג חתם / מפיץ חברת ביטוח תאגיד בעל הון של 50 מ׳ ש׳׳ח קופת גמל / קרן פנ…" at bounding box center [550, 355] width 122 height 18
select select "קרן נאמנות"
click at [489, 346] on select "תאגיד מסווג חתם / מפיץ חברת ביטוח תאגיד בעל הון של 50 מ׳ ש׳׳ח קופת גמל / קרן פנ…" at bounding box center [550, 355] width 122 height 18
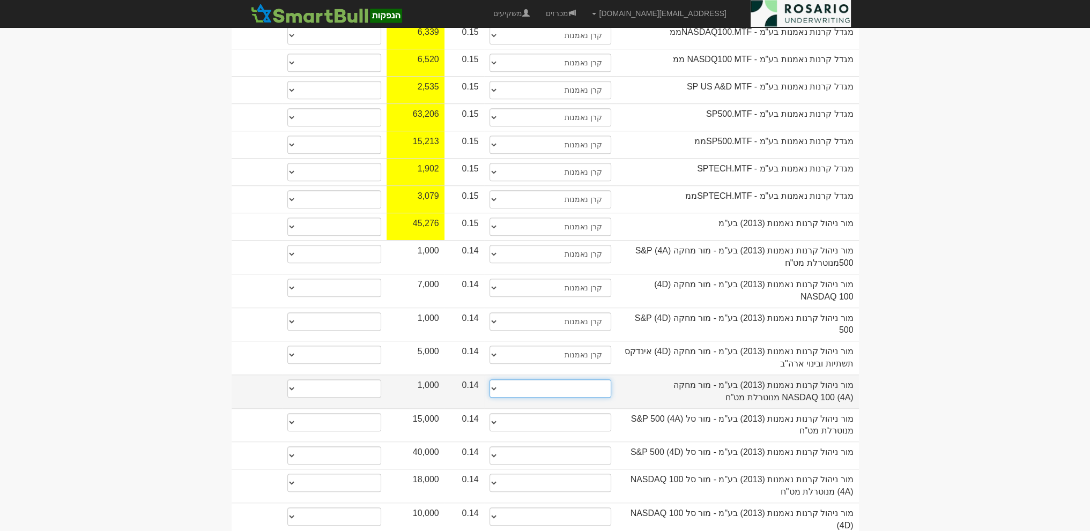
click at [547, 379] on select "תאגיד מסווג חתם / מפיץ חברת ביטוח תאגיד בעל הון של 50 מ׳ ש׳׳ח קופת גמל / קרן פנ…" at bounding box center [550, 388] width 122 height 18
select select "קרן נאמנות"
click at [489, 379] on select "תאגיד מסווג חתם / מפיץ חברת ביטוח תאגיד בעל הון של 50 מ׳ ש׳׳ח קופת גמל / קרן פנ…" at bounding box center [550, 388] width 122 height 18
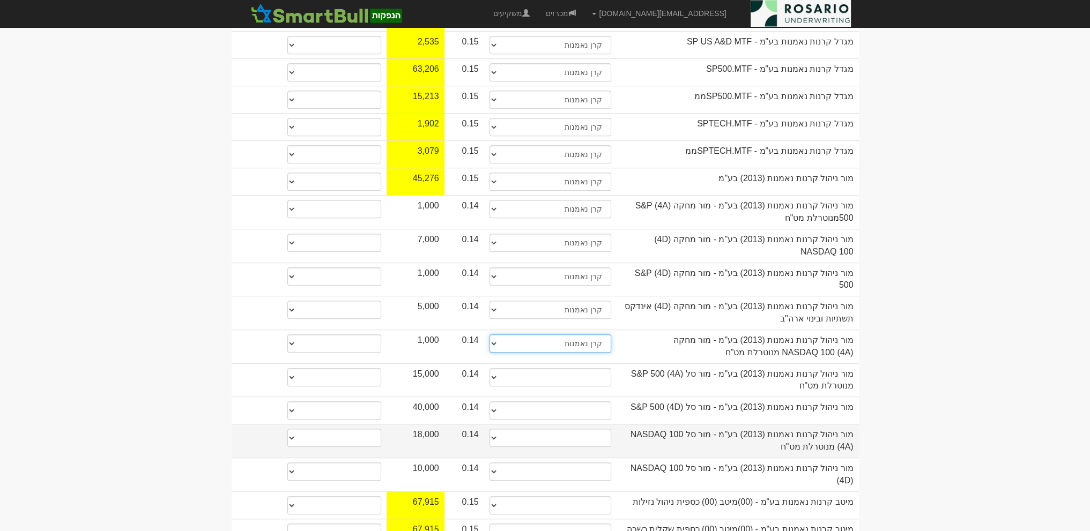
scroll to position [935, 0]
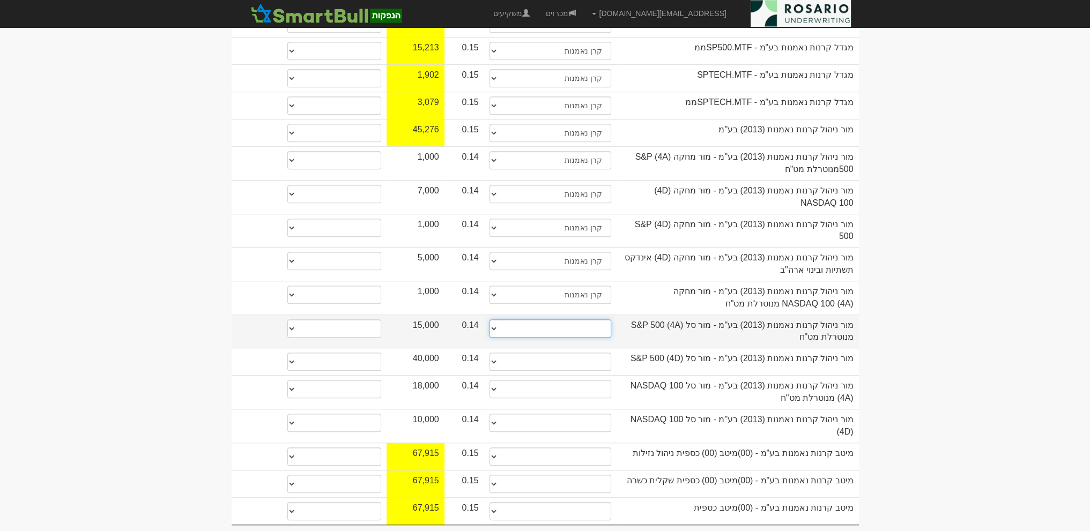
click at [559, 319] on select "תאגיד מסווג חתם / מפיץ חברת ביטוח תאגיד בעל הון של 50 מ׳ ש׳׳ח קופת גמל / קרן פנ…" at bounding box center [550, 328] width 122 height 18
select select "קרן נאמנות"
click at [489, 319] on select "תאגיד מסווג חתם / מפיץ חברת ביטוח תאגיד בעל הון של 50 מ׳ ש׳׳ח קופת גמל / קרן פנ…" at bounding box center [550, 328] width 122 height 18
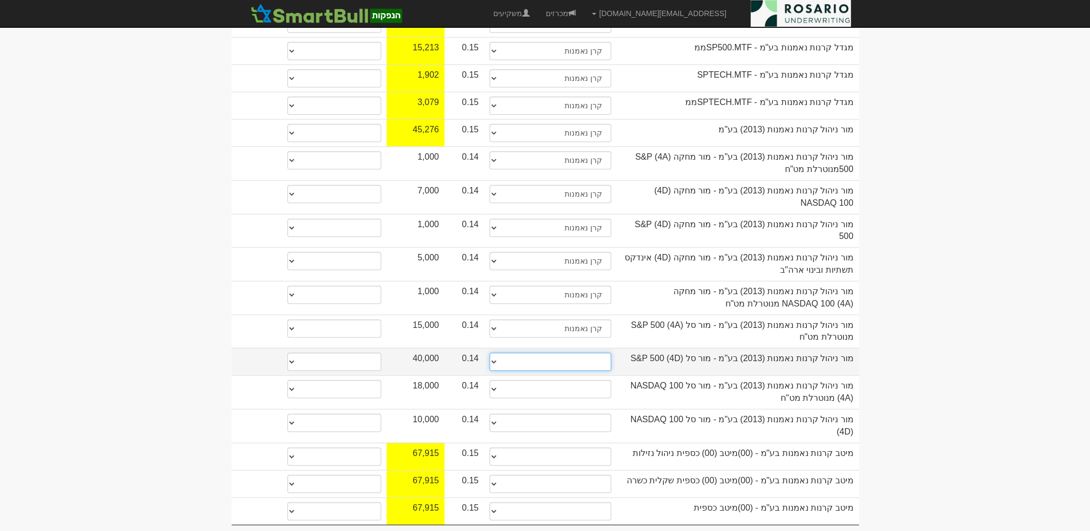
click at [556, 353] on select "תאגיד מסווג חתם / מפיץ חברת ביטוח תאגיד בעל הון של 50 מ׳ ש׳׳ח קופת גמל / קרן פנ…" at bounding box center [550, 362] width 122 height 18
select select "קרן נאמנות"
click at [489, 353] on select "תאגיד מסווג חתם / מפיץ חברת ביטוח תאגיד בעל הון של 50 מ׳ ש׳׳ח קופת גמל / קרן פנ…" at bounding box center [550, 362] width 122 height 18
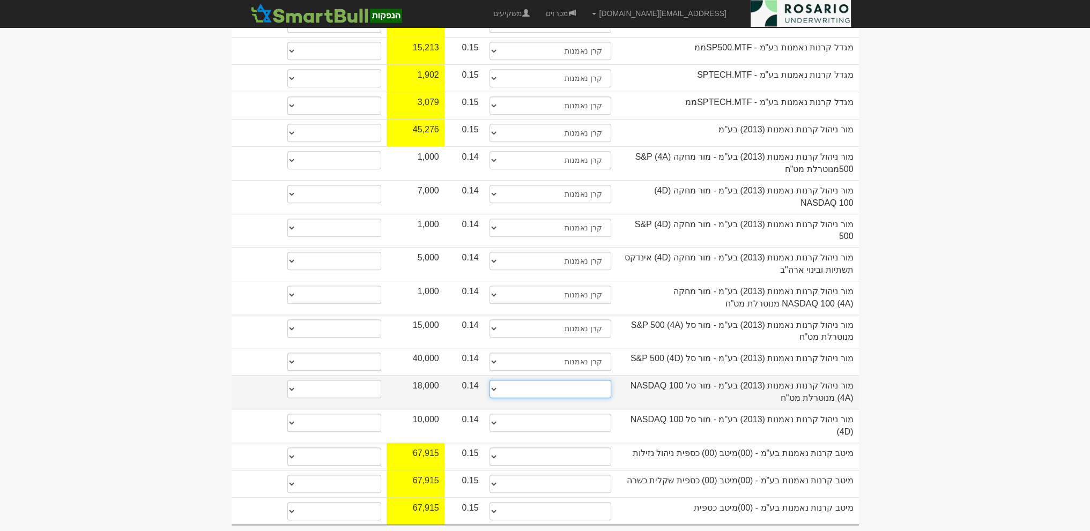
click at [560, 380] on select "תאגיד מסווג חתם / מפיץ חברת ביטוח תאגיד בעל הון של 50 מ׳ ש׳׳ח קופת גמל / קרן פנ…" at bounding box center [550, 389] width 122 height 18
select select "קרן נאמנות"
click at [489, 380] on select "תאגיד מסווג חתם / מפיץ חברת ביטוח תאגיד בעל הון של 50 מ׳ ש׳׳ח קופת גמל / קרן פנ…" at bounding box center [550, 389] width 122 height 18
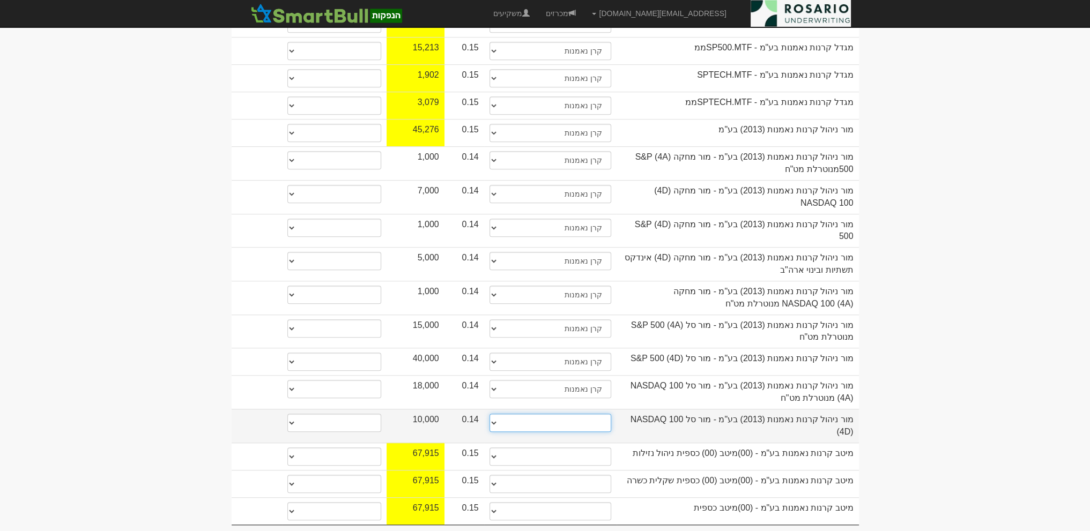
click at [564, 414] on select "תאגיד מסווג חתם / מפיץ חברת ביטוח תאגיד בעל הון של 50 מ׳ ש׳׳ח קופת גמל / קרן פנ…" at bounding box center [550, 423] width 122 height 18
select select "קרן נאמנות"
click at [489, 414] on select "תאגיד מסווג חתם / מפיץ חברת ביטוח תאגיד בעל הון של 50 מ׳ ש׳׳ח קופת גמל / קרן פנ…" at bounding box center [550, 423] width 122 height 18
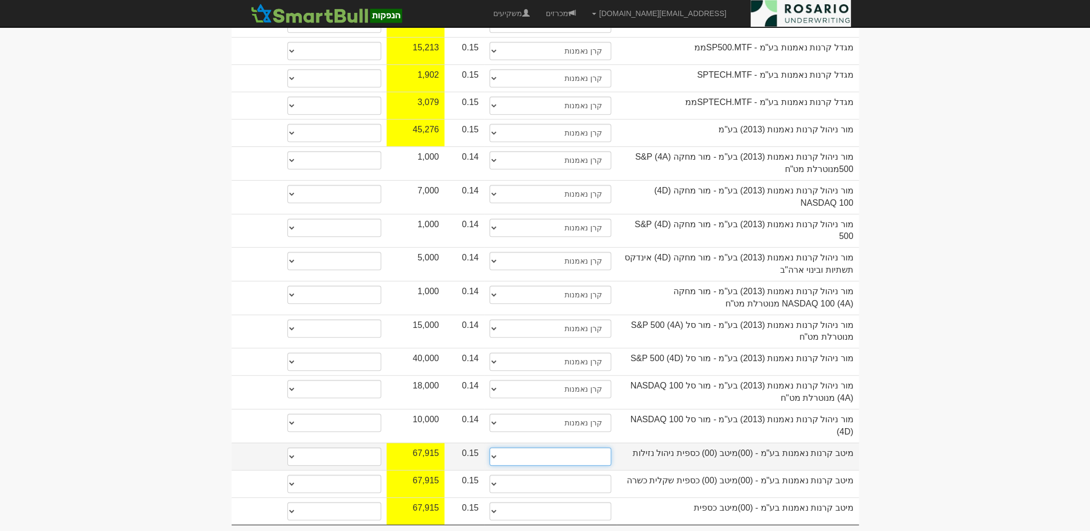
click at [560, 448] on select "תאגיד מסווג חתם / מפיץ חברת ביטוח תאגיד בעל הון של 50 מ׳ ש׳׳ח קופת גמל / קרן פנ…" at bounding box center [550, 457] width 122 height 18
select select "קרן נאמנות"
click at [489, 448] on select "תאגיד מסווג חתם / מפיץ חברת ביטוח תאגיד בעל הון של 50 מ׳ ש׳׳ח קופת גמל / קרן פנ…" at bounding box center [550, 457] width 122 height 18
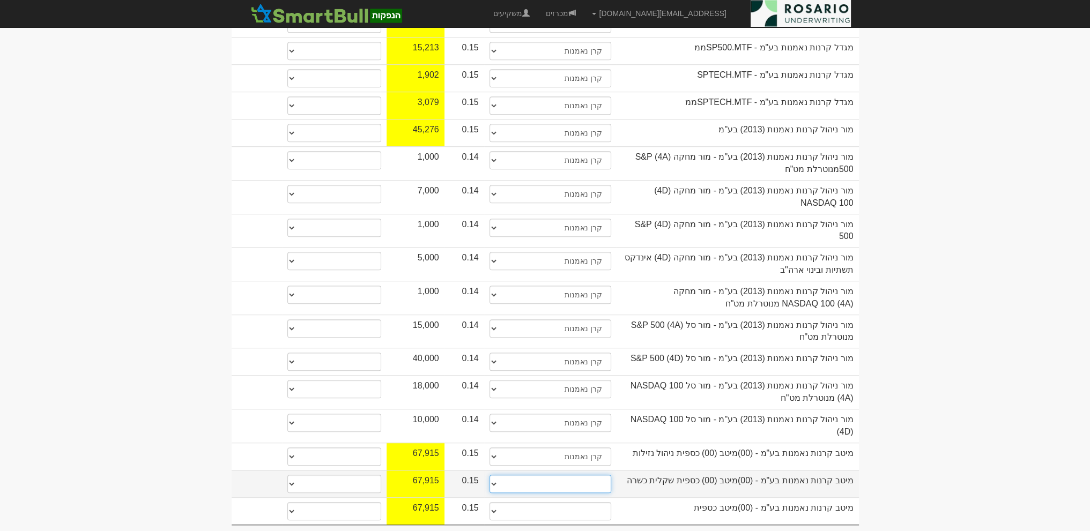
click at [569, 475] on select "תאגיד מסווג חתם / מפיץ חברת ביטוח תאגיד בעל הון של 50 מ׳ ש׳׳ח קופת גמל / קרן פנ…" at bounding box center [550, 484] width 122 height 18
select select "קרן נאמנות"
click at [489, 475] on select "תאגיד מסווג חתם / מפיץ חברת ביטוח תאגיד בעל הון של 50 מ׳ ש׳׳ח קופת גמל / קרן פנ…" at bounding box center [550, 484] width 122 height 18
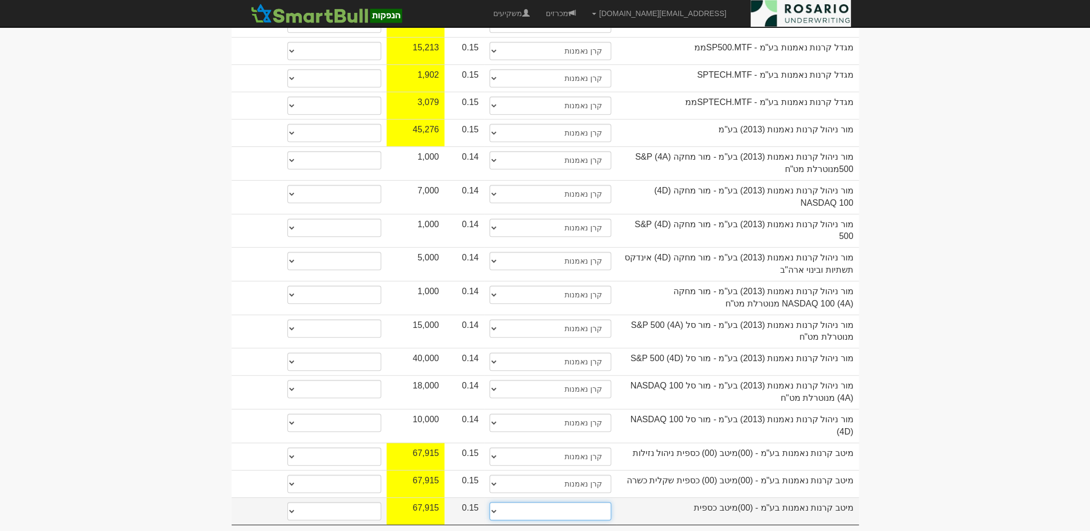
click at [557, 502] on select "תאגיד מסווג חתם / מפיץ חברת ביטוח תאגיד בעל הון של 50 מ׳ ש׳׳ח קופת גמל / קרן פנ…" at bounding box center [550, 511] width 122 height 18
select select "קרן נאמנות"
click at [489, 502] on select "תאגיד מסווג חתם / מפיץ חברת ביטוח תאגיד בעל הון של 50 מ׳ ש׳׳ח קופת גמל / קרן פנ…" at bounding box center [550, 511] width 122 height 18
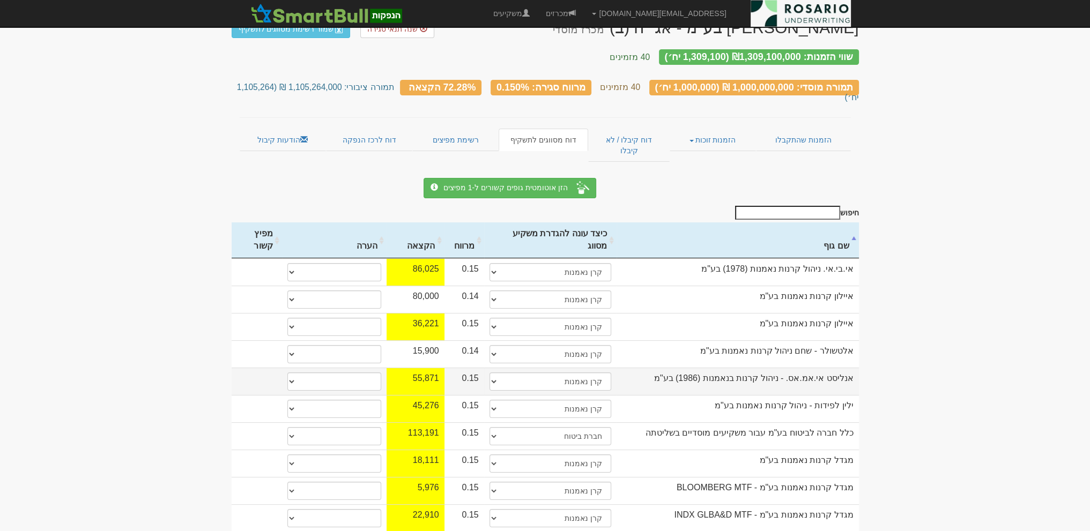
scroll to position [0, 0]
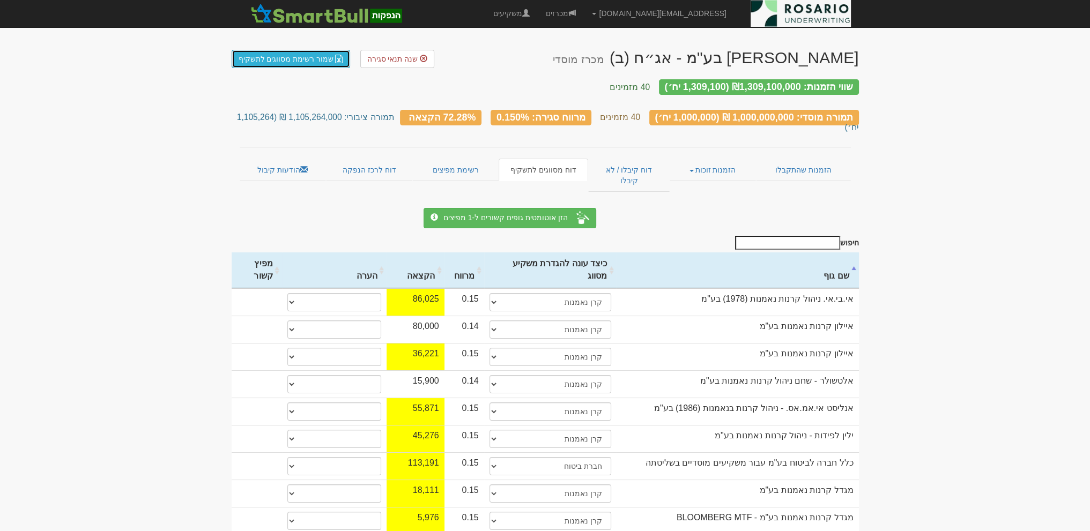
click at [321, 64] on link "שמור רשימת מסווגים לתשקיף" at bounding box center [291, 59] width 119 height 18
click at [584, 16] on link "מכרזים" at bounding box center [561, 13] width 46 height 27
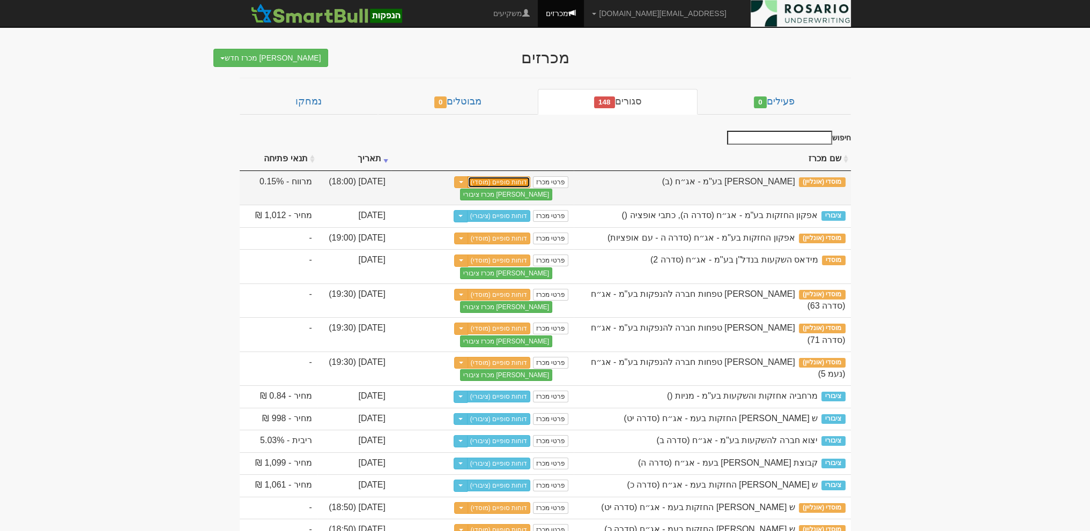
click at [513, 182] on link "דוחות סופיים (מוסדי)" at bounding box center [498, 182] width 63 height 12
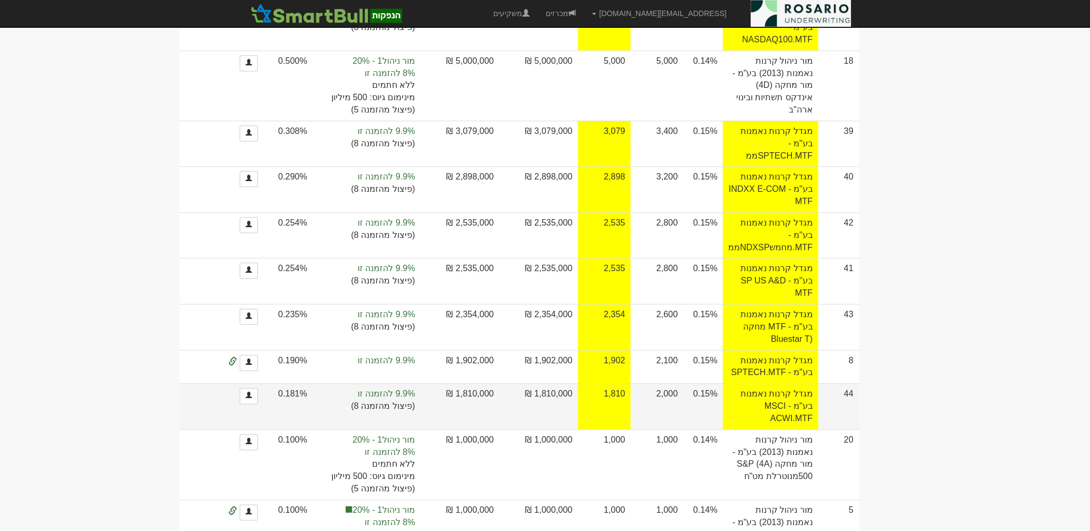
scroll to position [1870, 0]
